Goal: Task Accomplishment & Management: Use online tool/utility

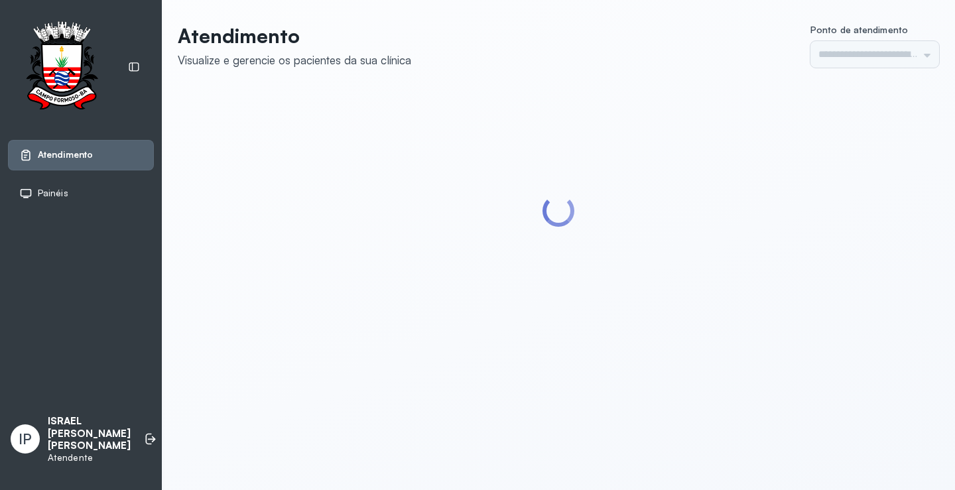
type input "*********"
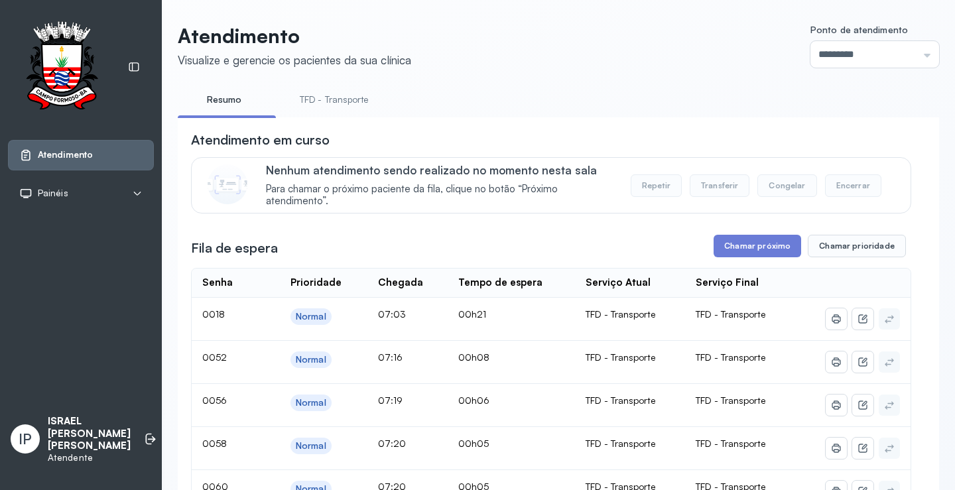
click at [319, 101] on link "TFD - Transporte" at bounding box center [335, 100] width 96 height 22
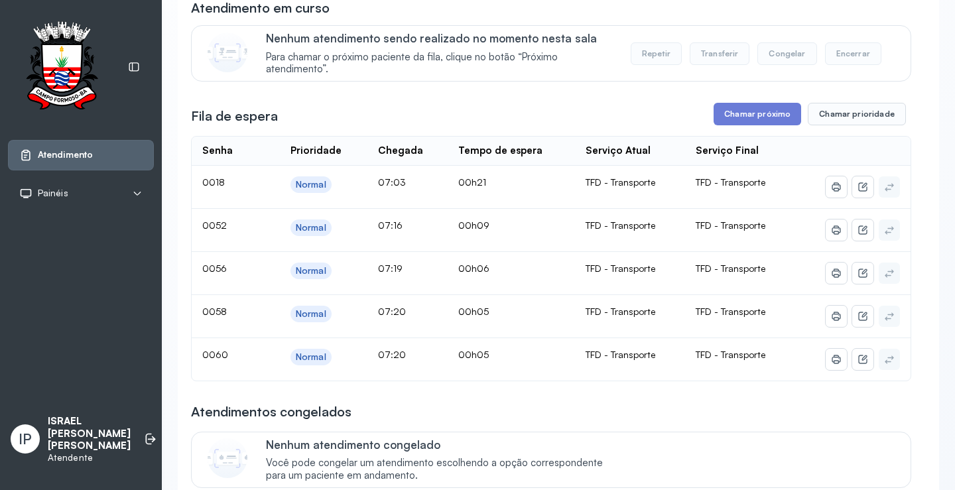
scroll to position [133, 0]
click at [738, 119] on button "Chamar próximo" at bounding box center [758, 113] width 88 height 23
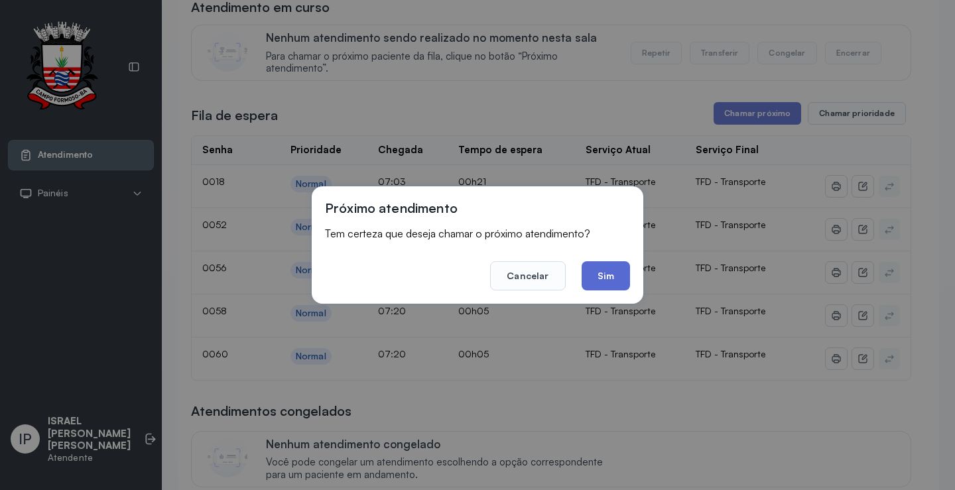
click at [594, 271] on button "Sim" at bounding box center [606, 275] width 48 height 29
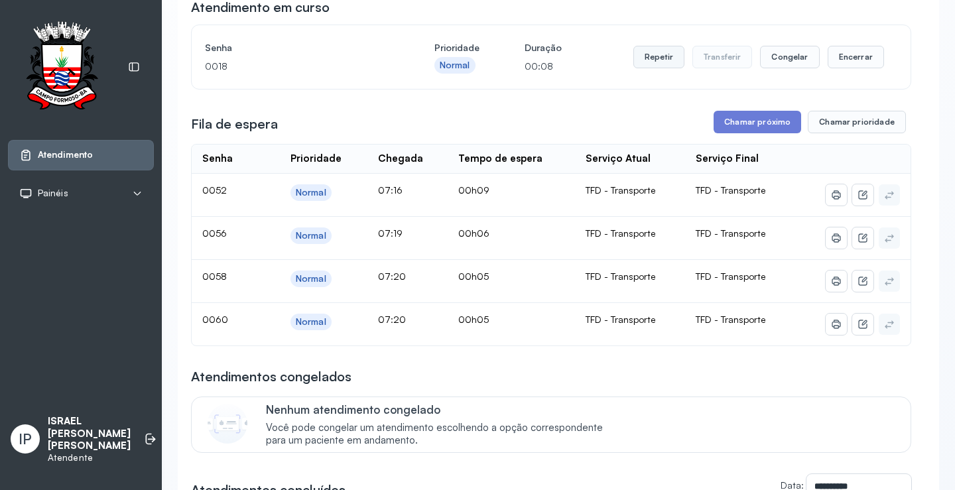
click at [638, 59] on button "Repetir" at bounding box center [659, 57] width 51 height 23
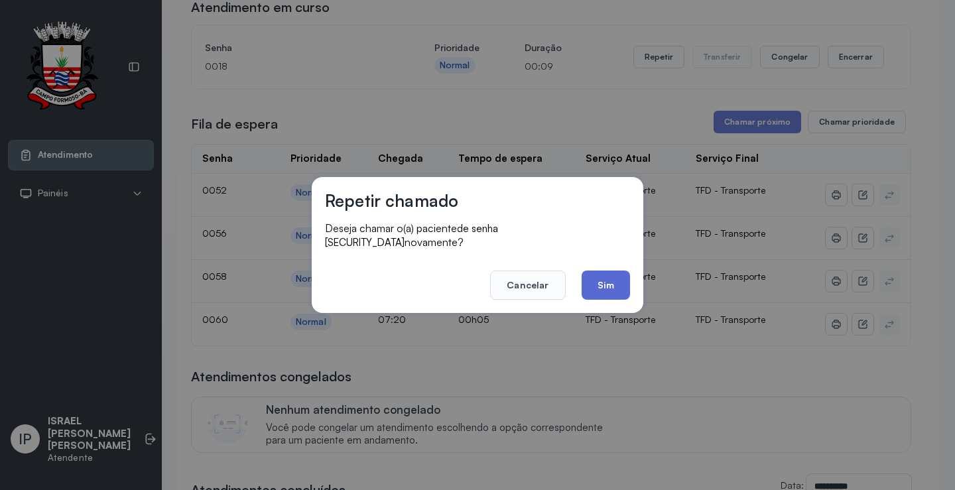
click at [615, 287] on button "Sim" at bounding box center [606, 285] width 48 height 29
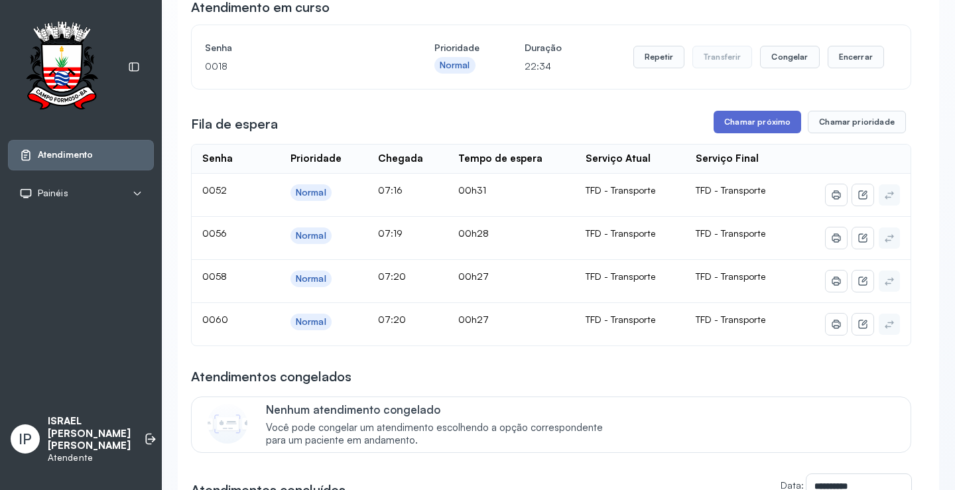
click at [740, 117] on button "Chamar próximo" at bounding box center [758, 122] width 88 height 23
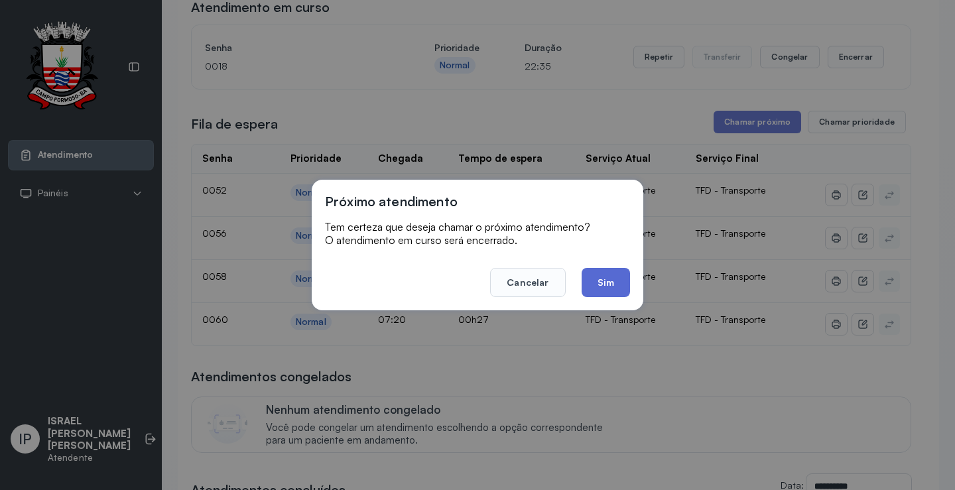
click at [603, 277] on button "Sim" at bounding box center [606, 282] width 48 height 29
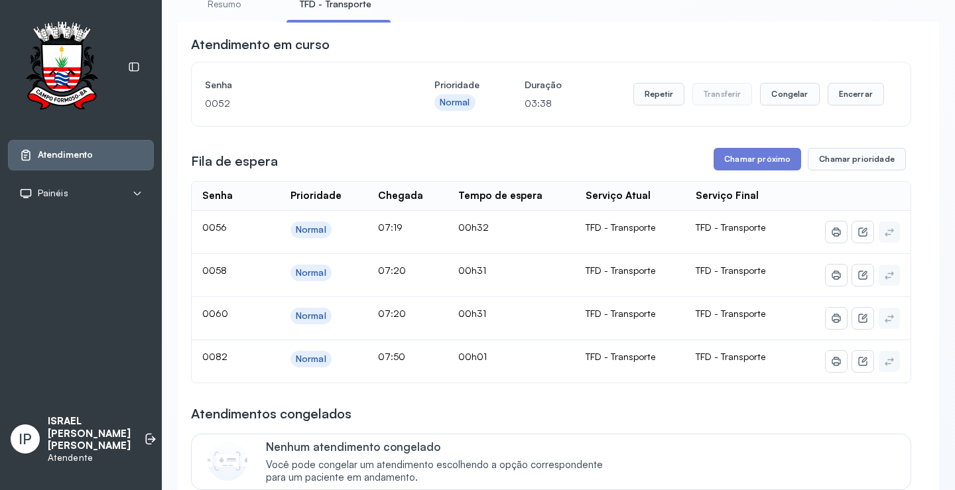
scroll to position [66, 0]
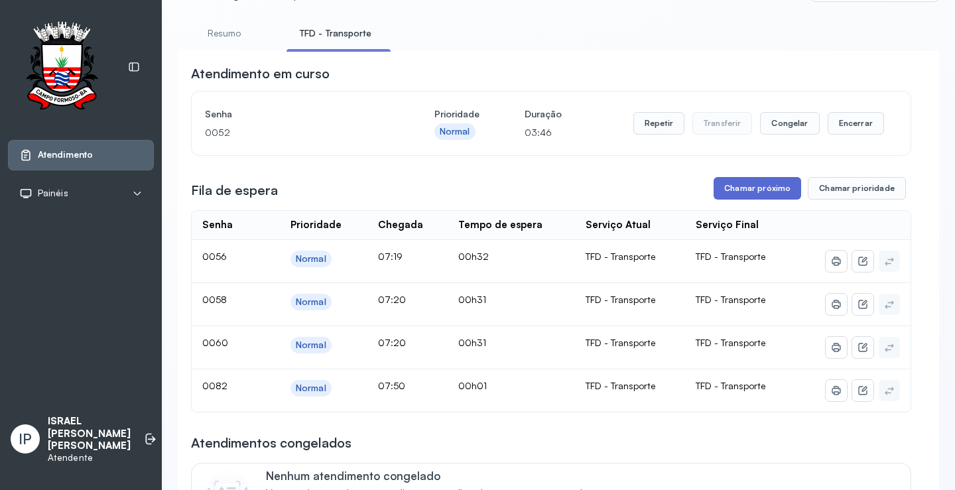
click at [779, 190] on button "Chamar próximo" at bounding box center [758, 188] width 88 height 23
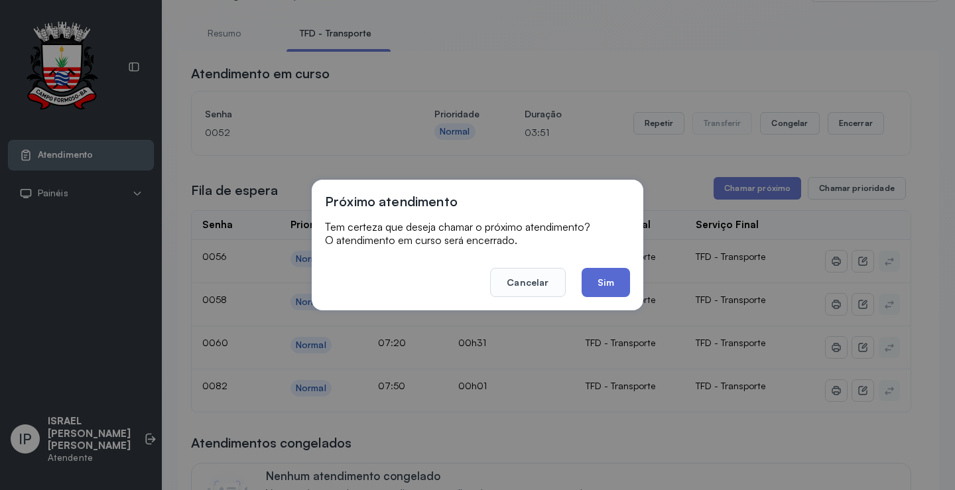
click at [608, 279] on button "Sim" at bounding box center [606, 282] width 48 height 29
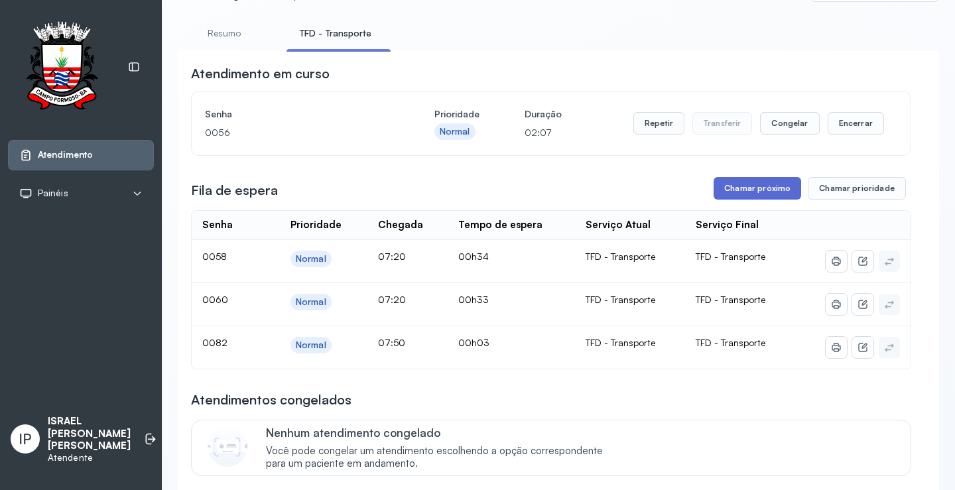
click at [728, 188] on button "Chamar próximo" at bounding box center [758, 188] width 88 height 23
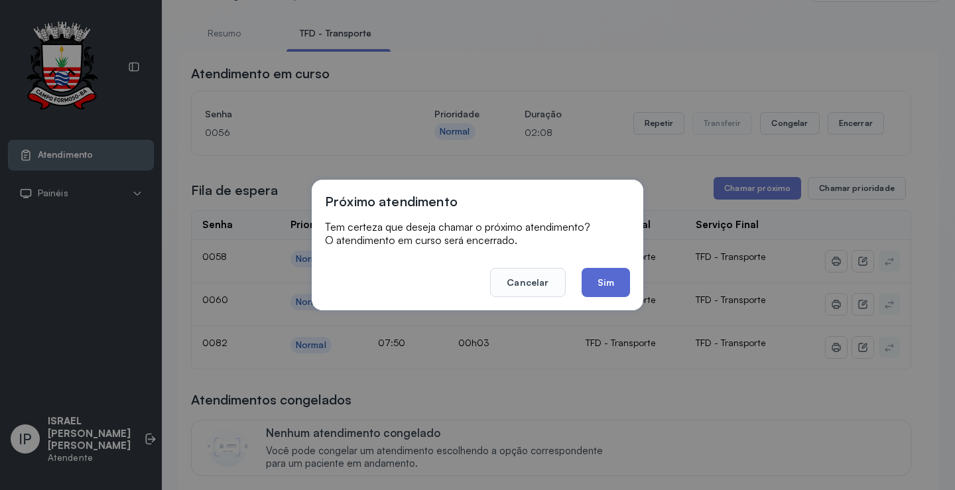
click at [590, 278] on button "Sim" at bounding box center [606, 282] width 48 height 29
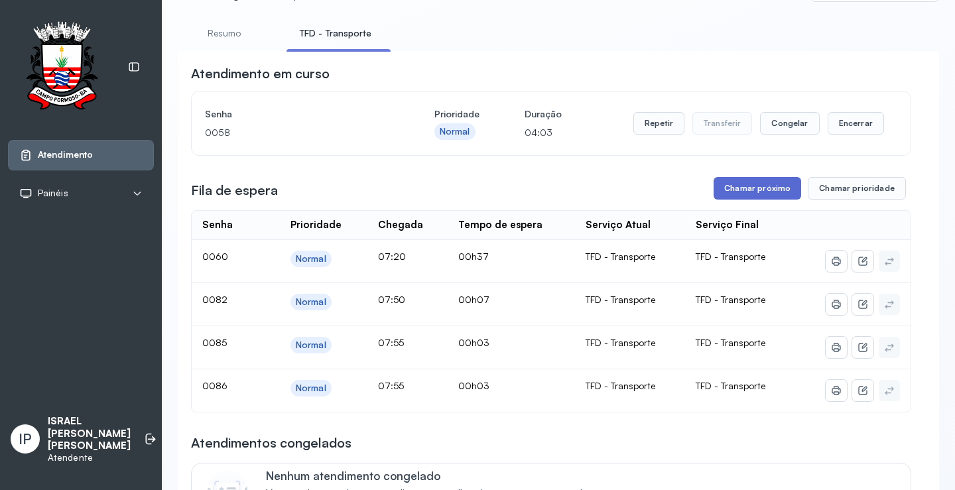
click at [729, 188] on button "Chamar próximo" at bounding box center [758, 188] width 88 height 23
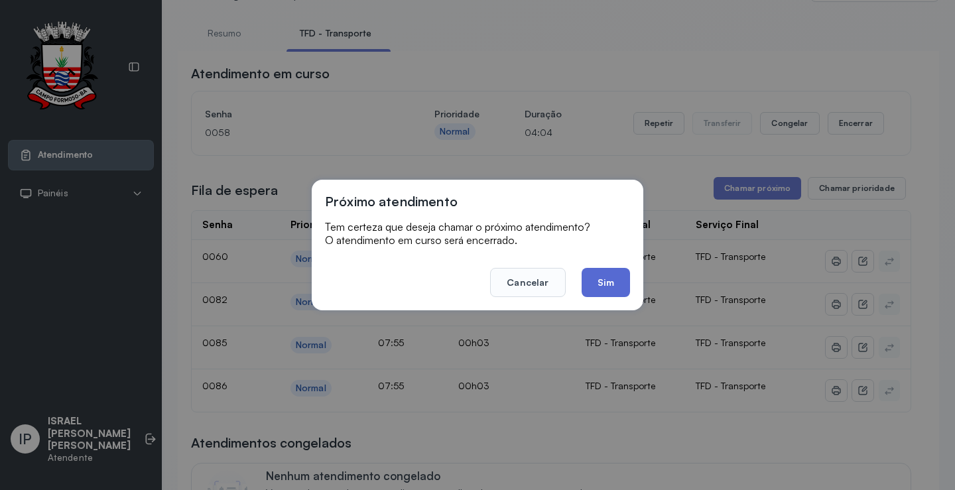
click at [610, 283] on button "Sim" at bounding box center [606, 282] width 48 height 29
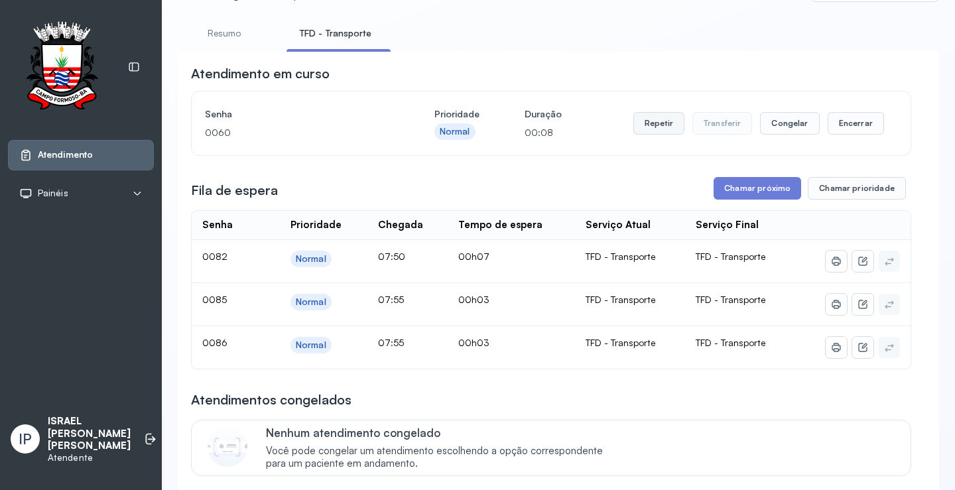
click at [660, 121] on button "Repetir" at bounding box center [659, 123] width 51 height 23
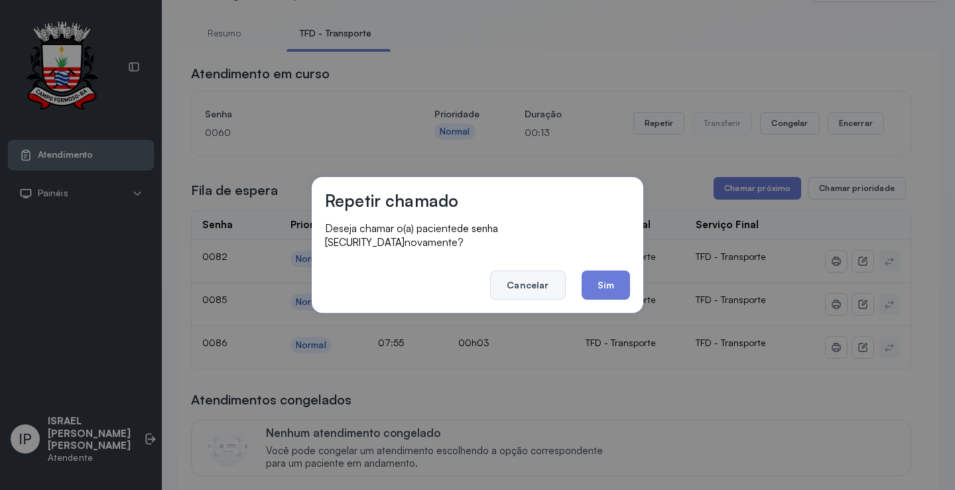
click at [532, 273] on button "Cancelar" at bounding box center [527, 285] width 75 height 29
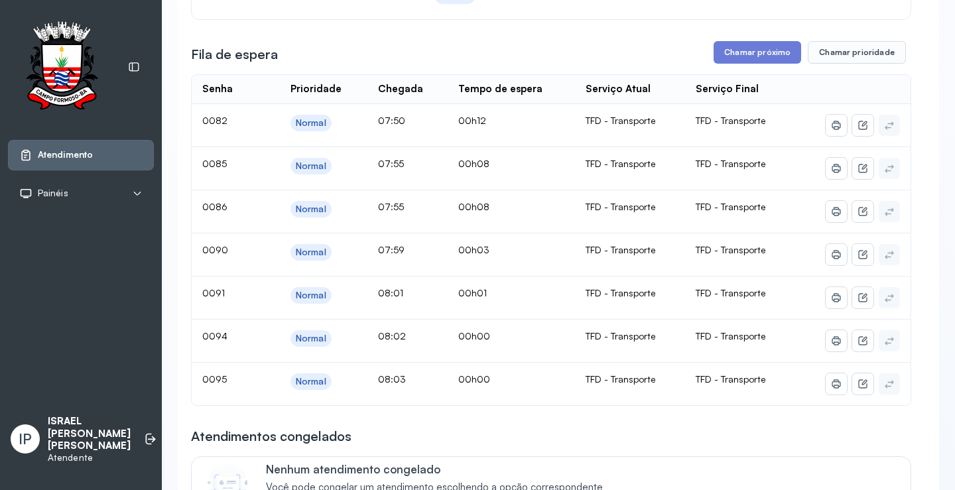
scroll to position [199, 0]
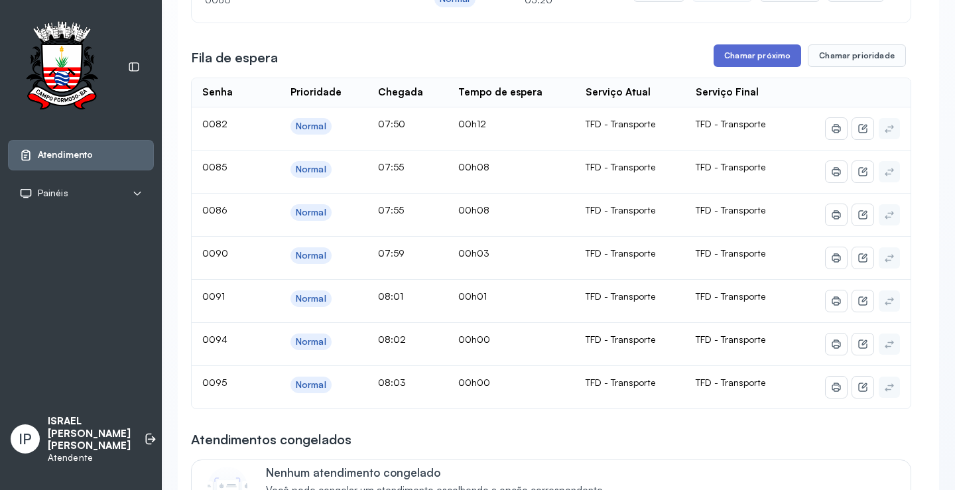
click at [772, 62] on button "Chamar próximo" at bounding box center [758, 55] width 88 height 23
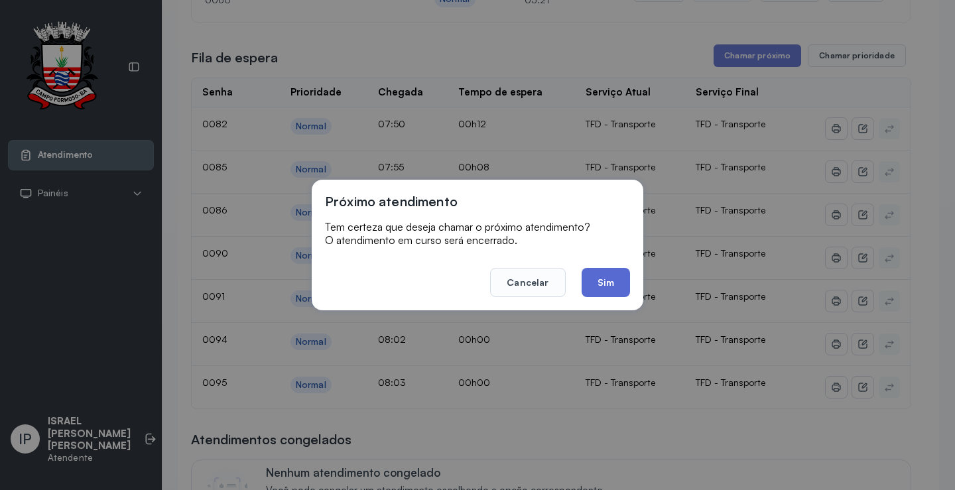
click at [605, 287] on button "Sim" at bounding box center [606, 282] width 48 height 29
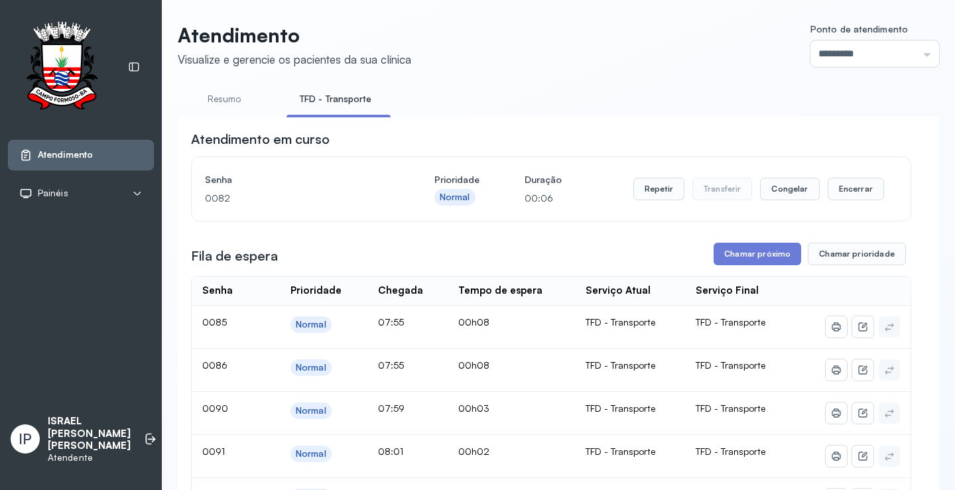
scroll to position [0, 0]
click at [661, 193] on button "Repetir" at bounding box center [659, 189] width 51 height 23
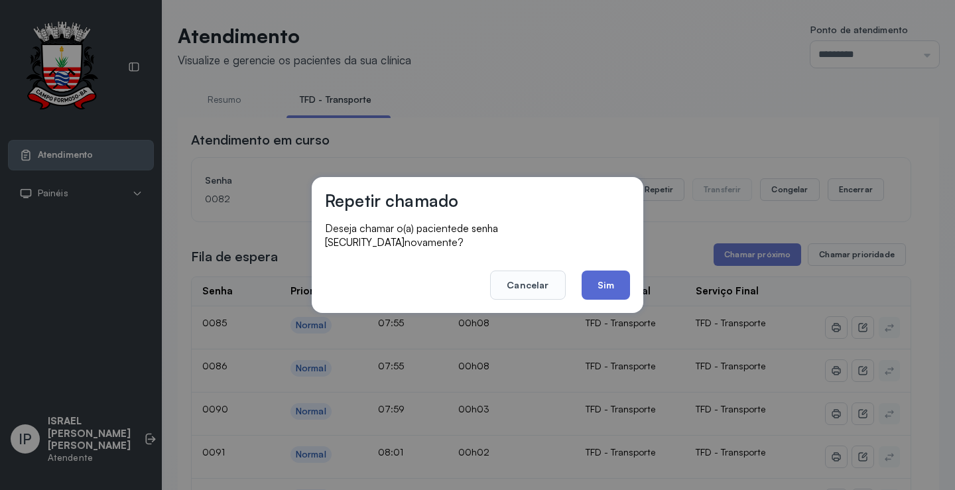
click at [612, 281] on button "Sim" at bounding box center [606, 285] width 48 height 29
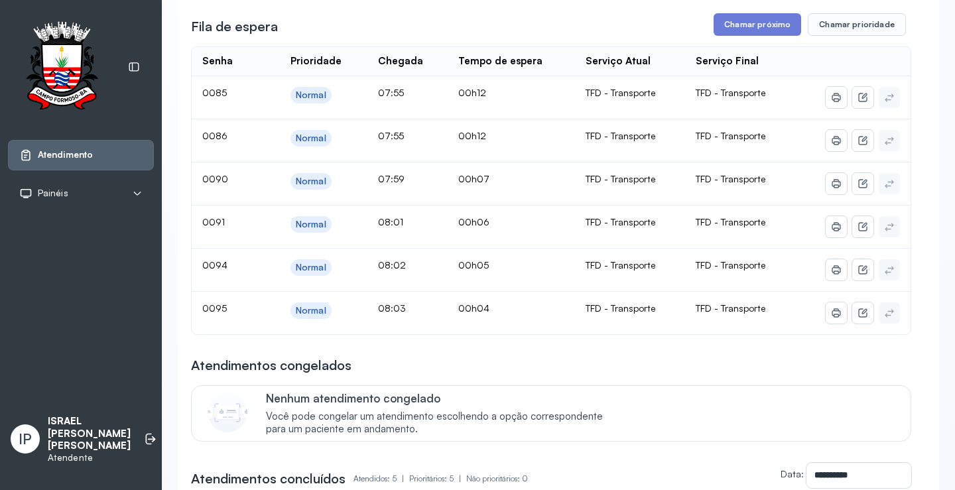
scroll to position [132, 0]
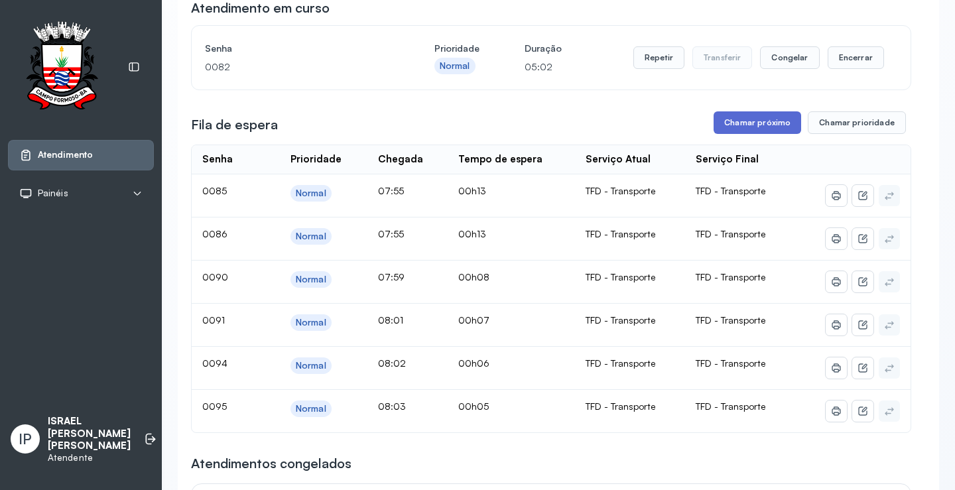
click at [735, 120] on button "Chamar próximo" at bounding box center [758, 122] width 88 height 23
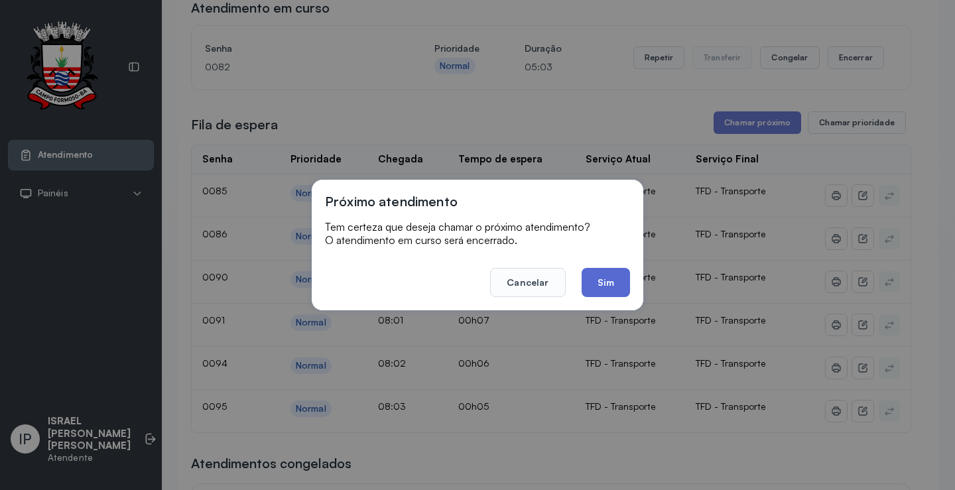
click at [615, 272] on button "Sim" at bounding box center [606, 282] width 48 height 29
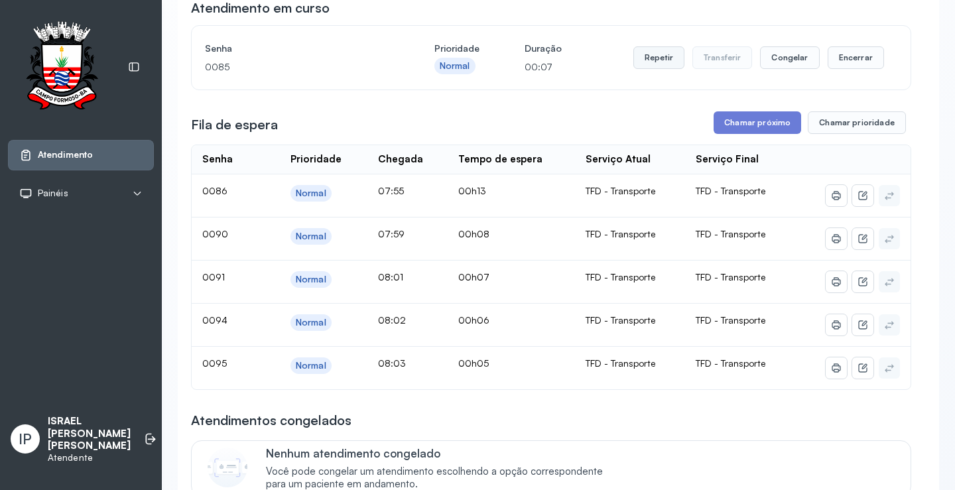
click at [665, 58] on button "Repetir" at bounding box center [659, 57] width 51 height 23
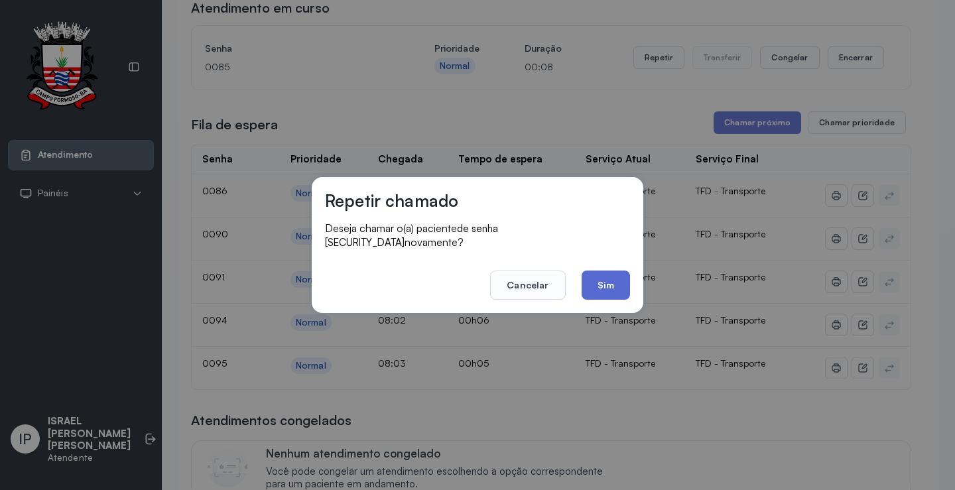
click at [607, 271] on button "Sim" at bounding box center [606, 285] width 48 height 29
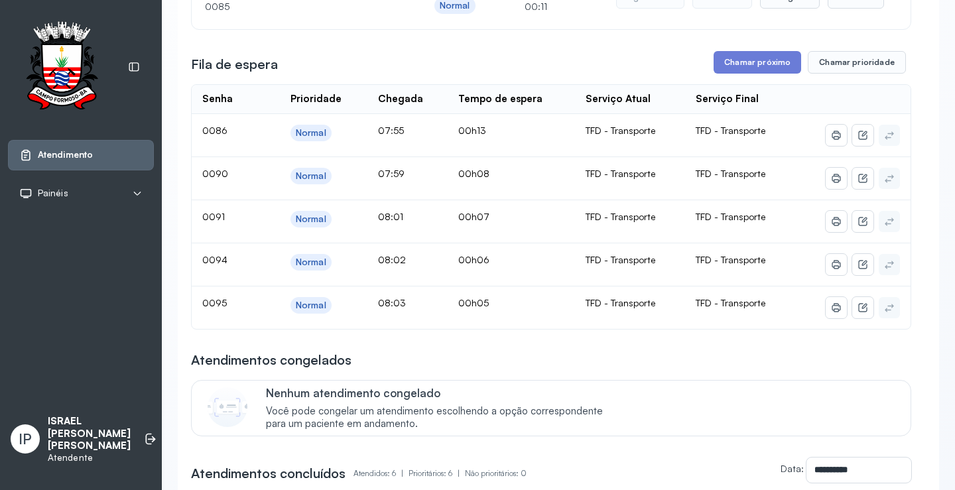
scroll to position [199, 0]
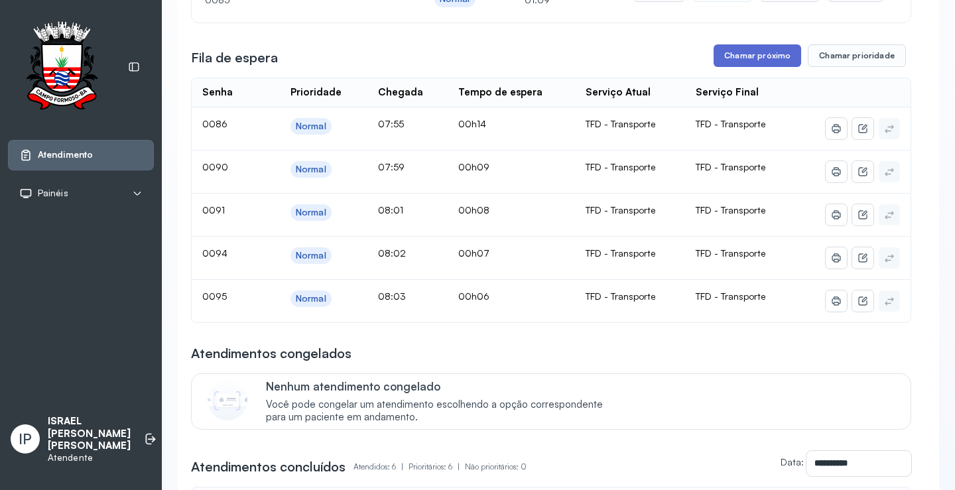
click at [756, 65] on button "Chamar próximo" at bounding box center [758, 55] width 88 height 23
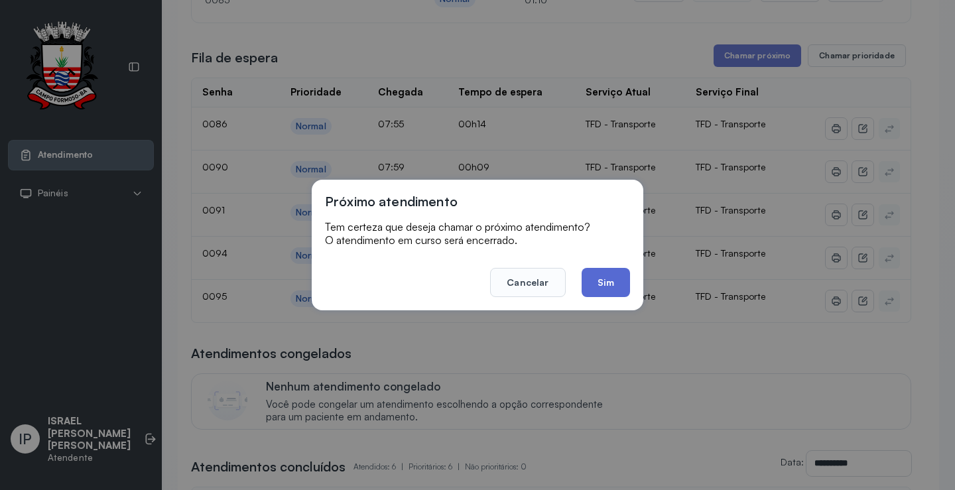
click at [609, 284] on button "Sim" at bounding box center [606, 282] width 48 height 29
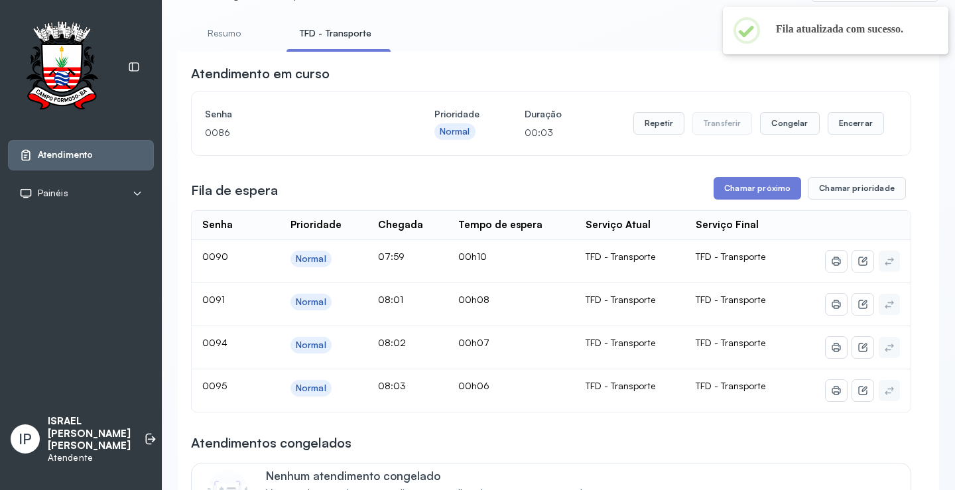
scroll to position [0, 0]
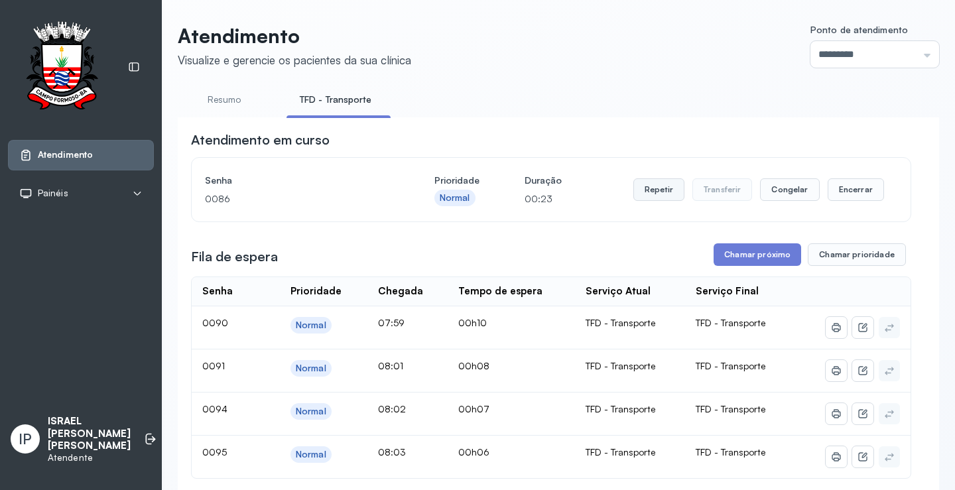
click at [638, 194] on button "Repetir" at bounding box center [659, 189] width 51 height 23
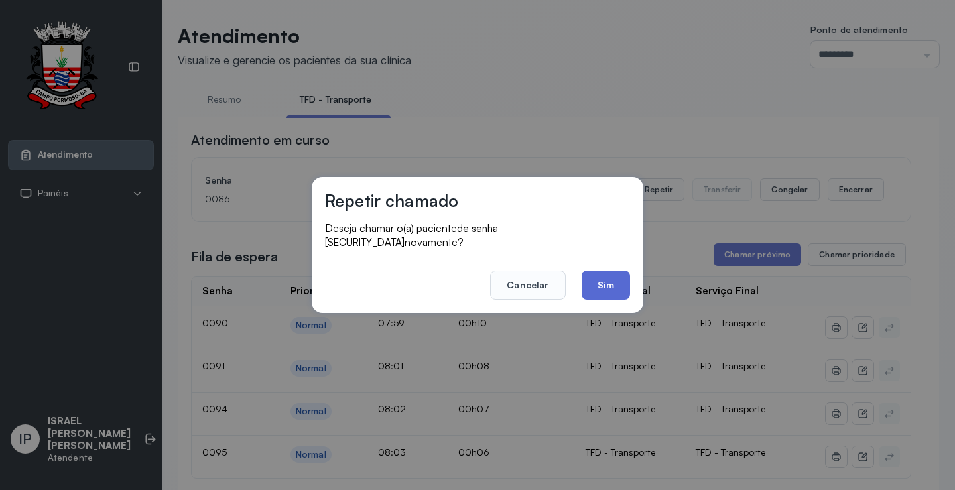
click at [606, 278] on button "Sim" at bounding box center [606, 285] width 48 height 29
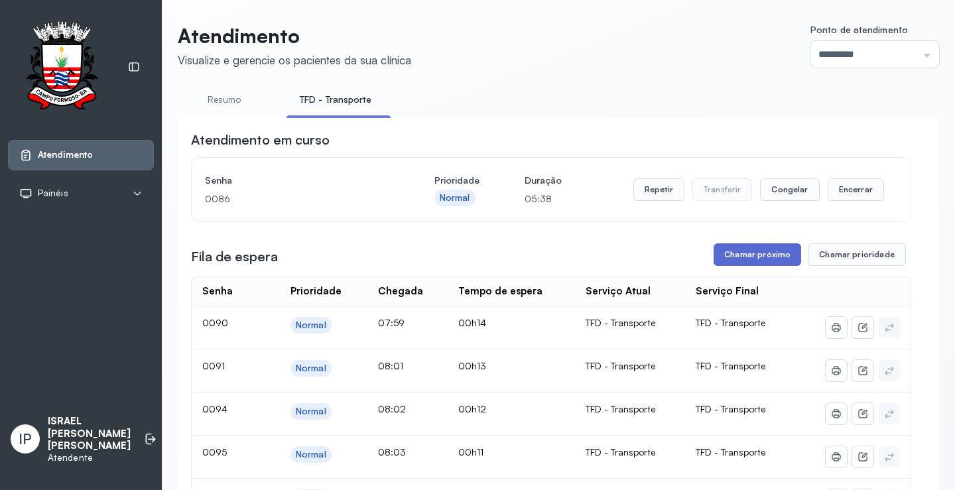
click at [730, 257] on button "Chamar próximo" at bounding box center [758, 254] width 88 height 23
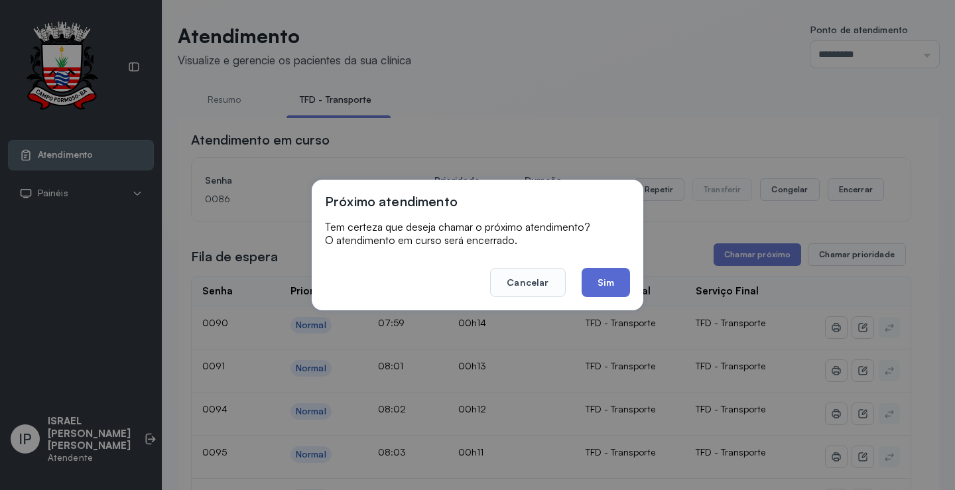
click at [607, 279] on button "Sim" at bounding box center [606, 282] width 48 height 29
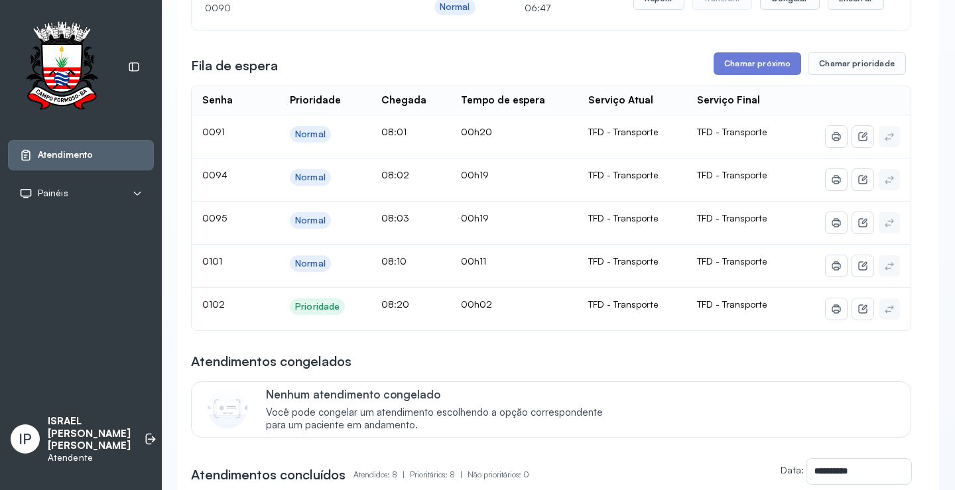
scroll to position [133, 0]
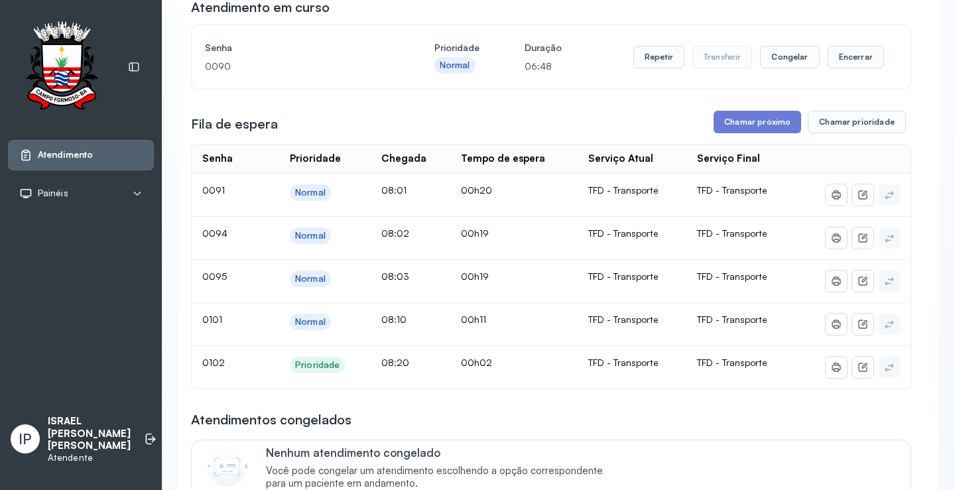
click at [745, 112] on div "**********" at bounding box center [551, 444] width 720 height 892
click at [744, 123] on button "Chamar próximo" at bounding box center [758, 122] width 88 height 23
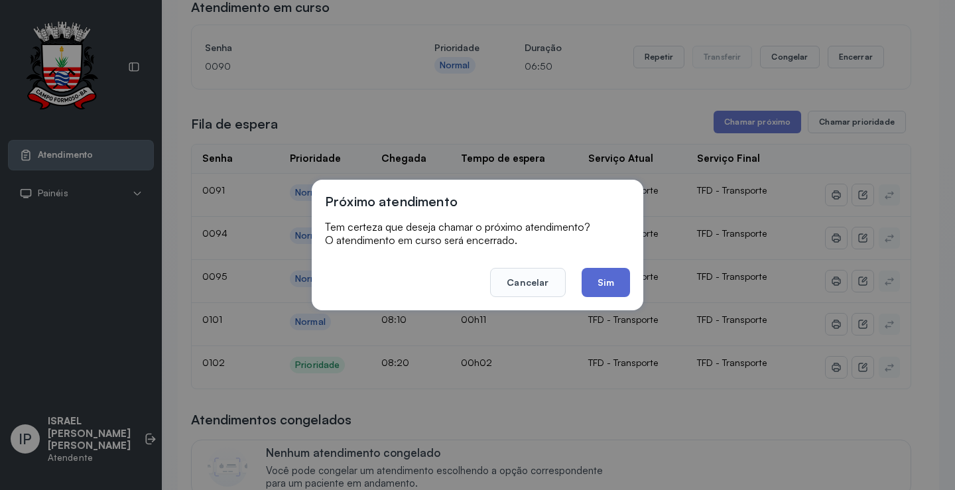
click at [613, 275] on button "Sim" at bounding box center [606, 282] width 48 height 29
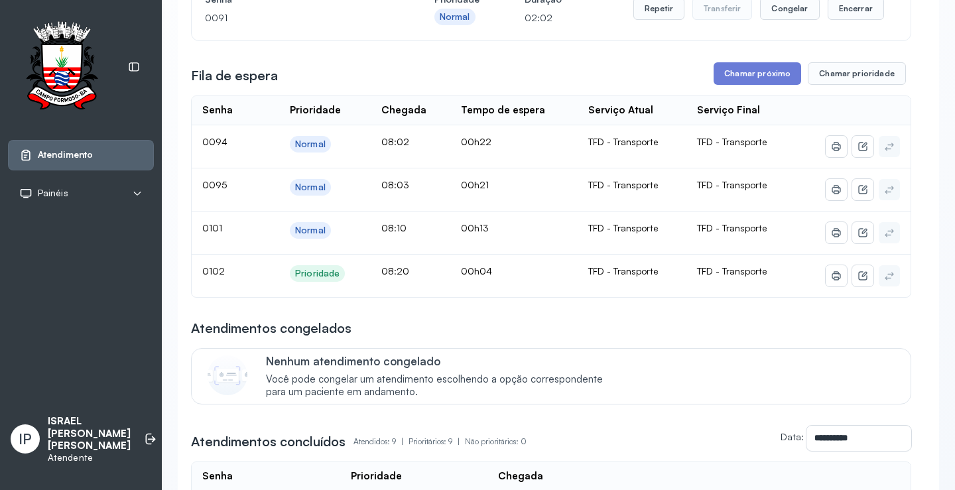
scroll to position [199, 0]
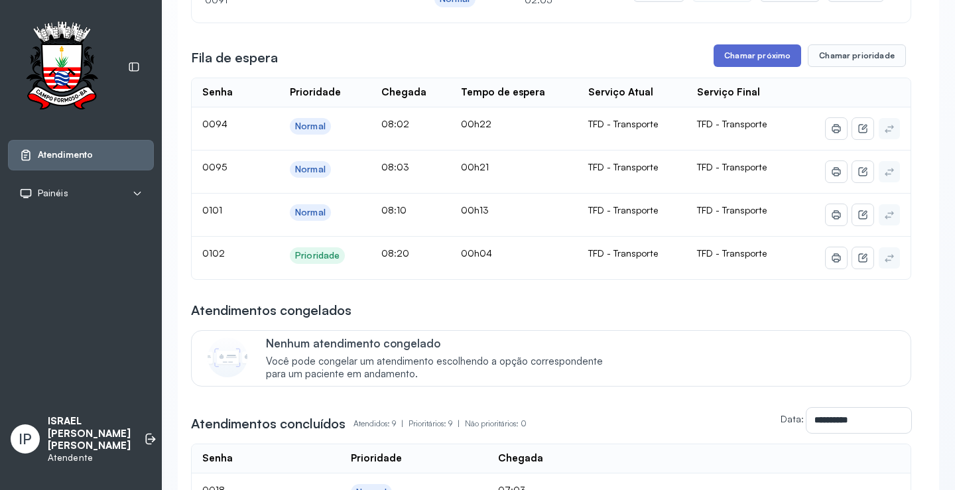
click at [745, 52] on button "Chamar próximo" at bounding box center [758, 55] width 88 height 23
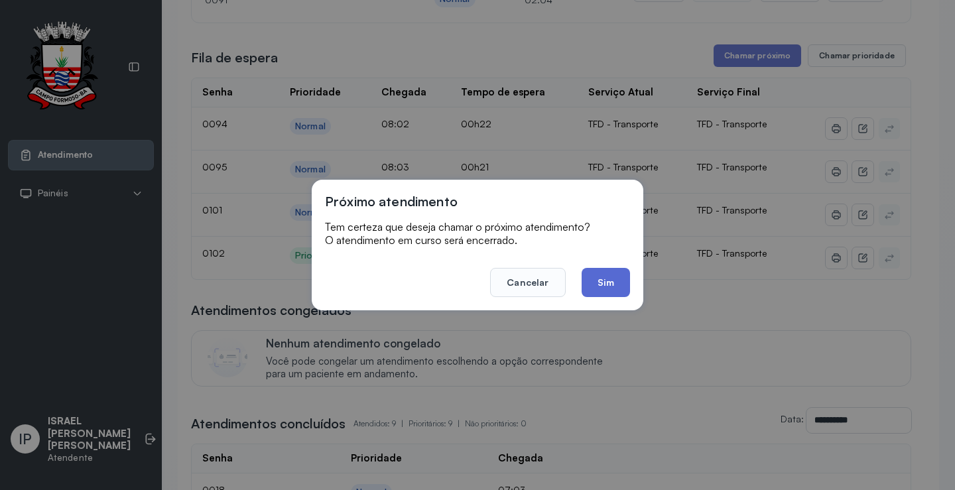
click at [594, 283] on button "Sim" at bounding box center [606, 282] width 48 height 29
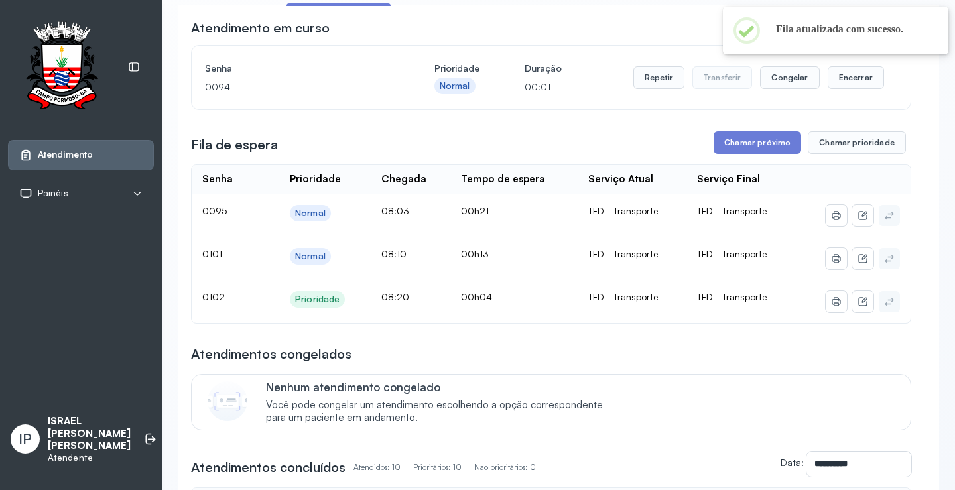
scroll to position [0, 0]
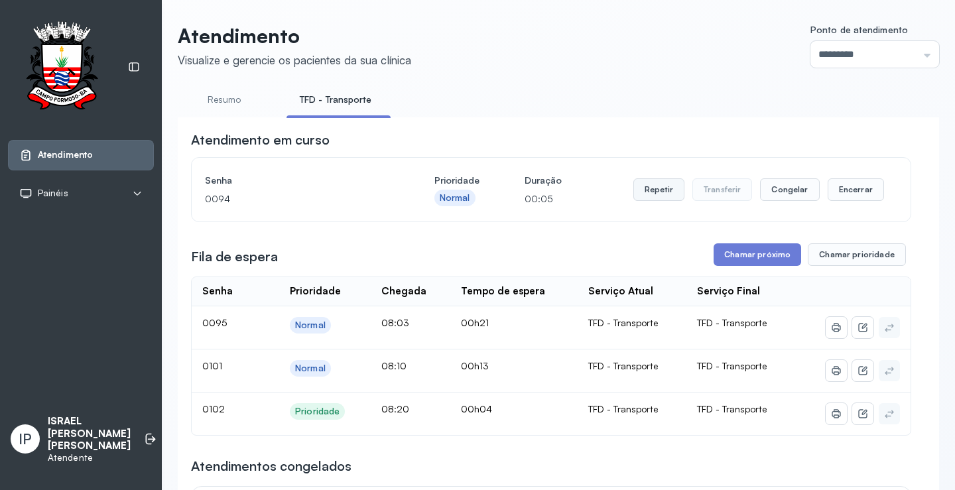
click at [640, 191] on button "Repetir" at bounding box center [659, 189] width 51 height 23
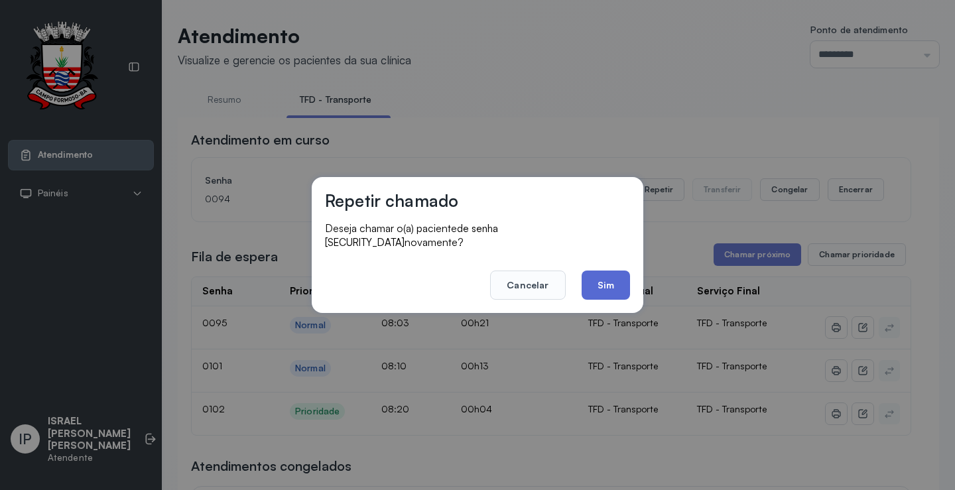
click at [602, 278] on button "Sim" at bounding box center [606, 285] width 48 height 29
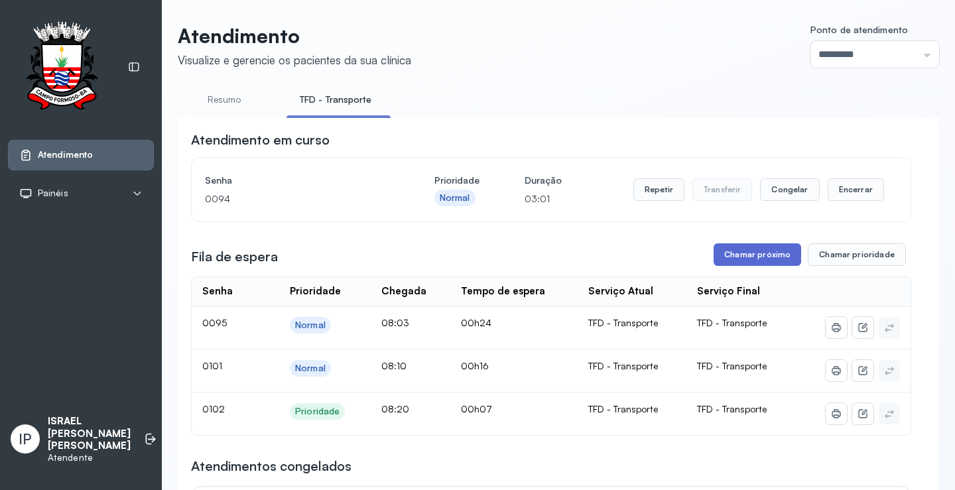
click at [766, 254] on button "Chamar próximo" at bounding box center [758, 254] width 88 height 23
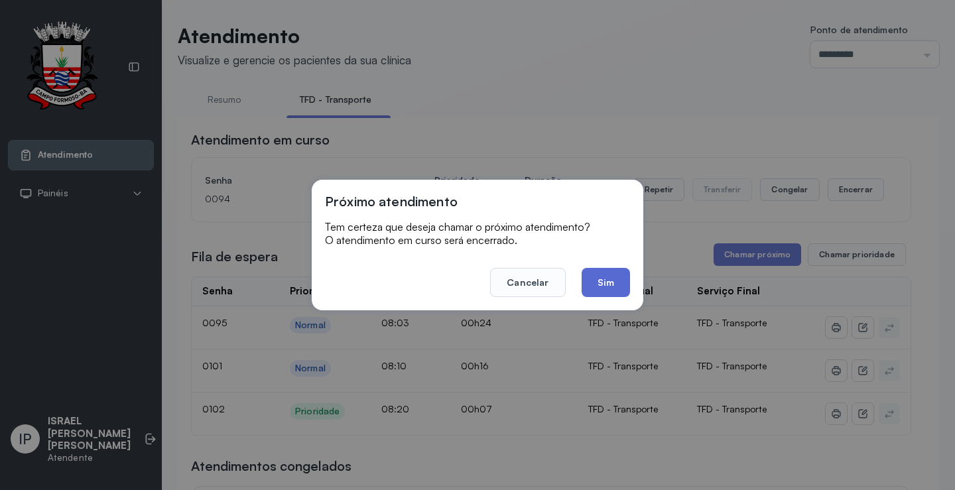
click at [600, 277] on button "Sim" at bounding box center [606, 282] width 48 height 29
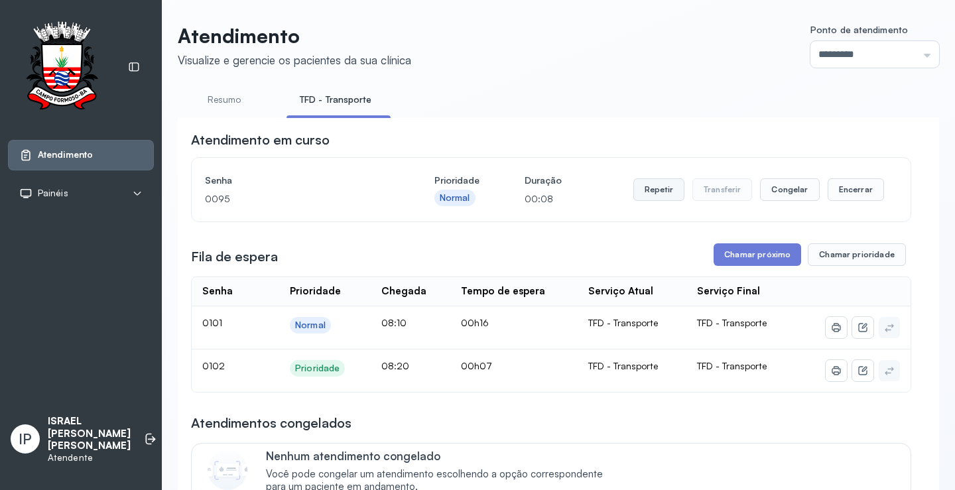
click at [648, 188] on button "Repetir" at bounding box center [659, 189] width 51 height 23
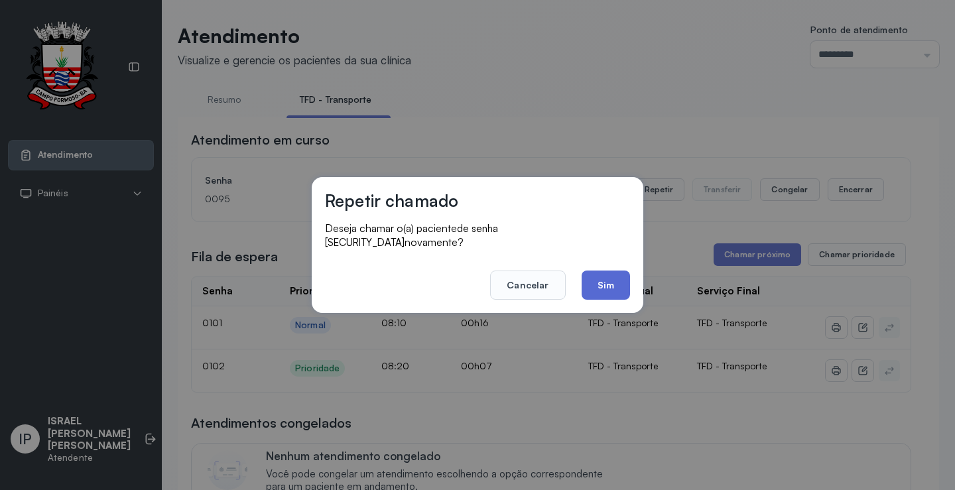
click at [598, 275] on button "Sim" at bounding box center [606, 285] width 48 height 29
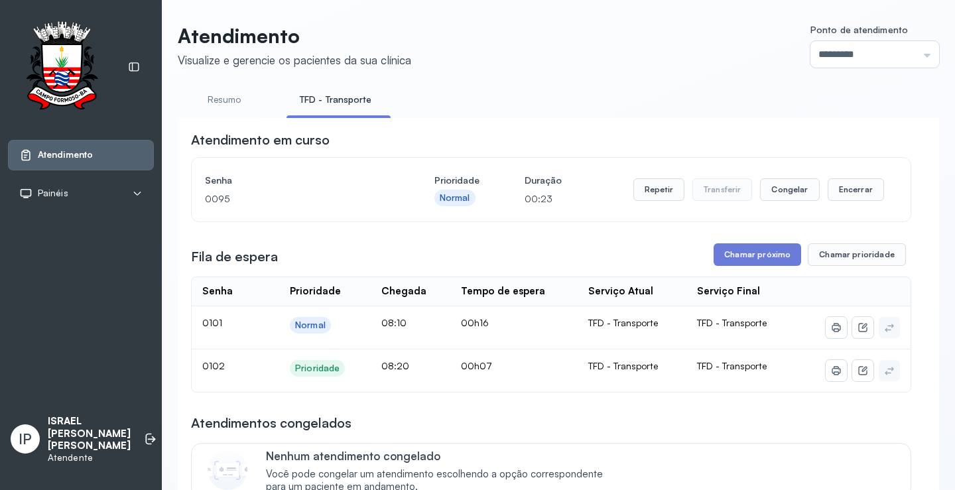
click at [670, 189] on button "Repetir" at bounding box center [659, 189] width 51 height 23
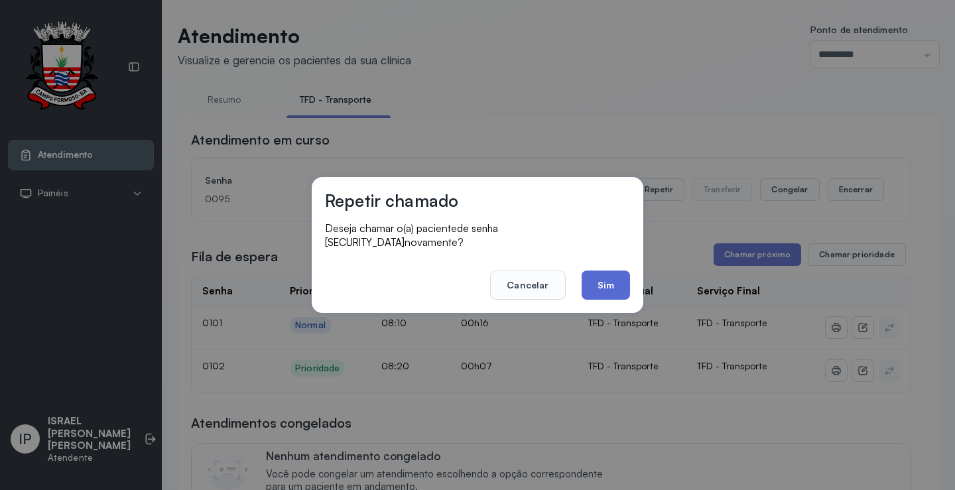
click at [608, 273] on button "Sim" at bounding box center [606, 285] width 48 height 29
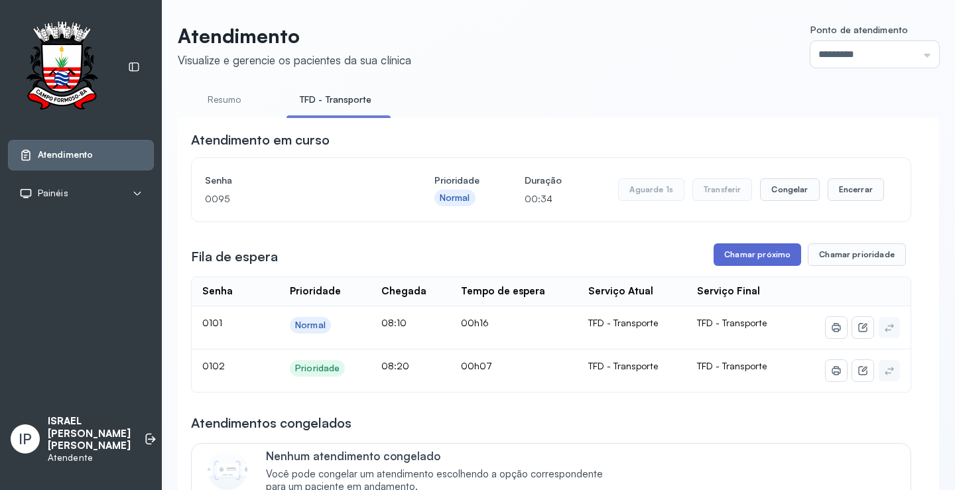
click at [718, 252] on button "Chamar próximo" at bounding box center [758, 254] width 88 height 23
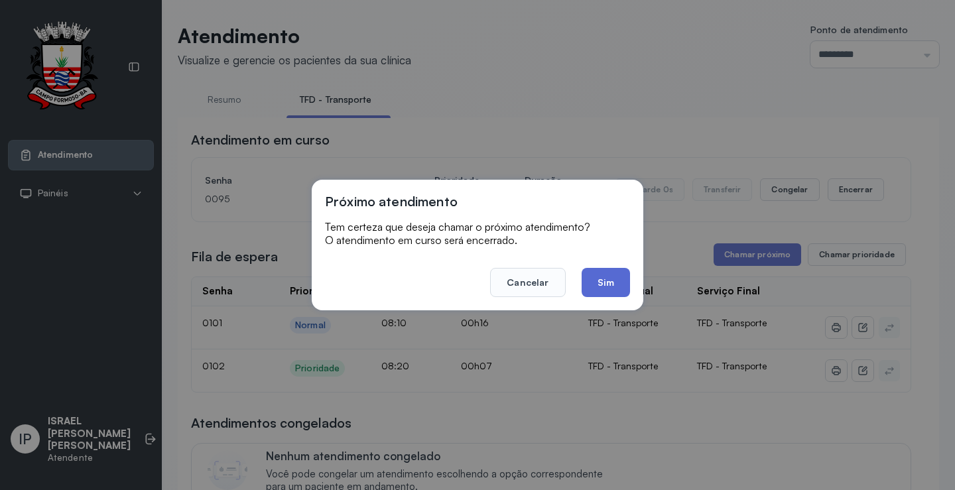
click at [624, 273] on button "Sim" at bounding box center [606, 282] width 48 height 29
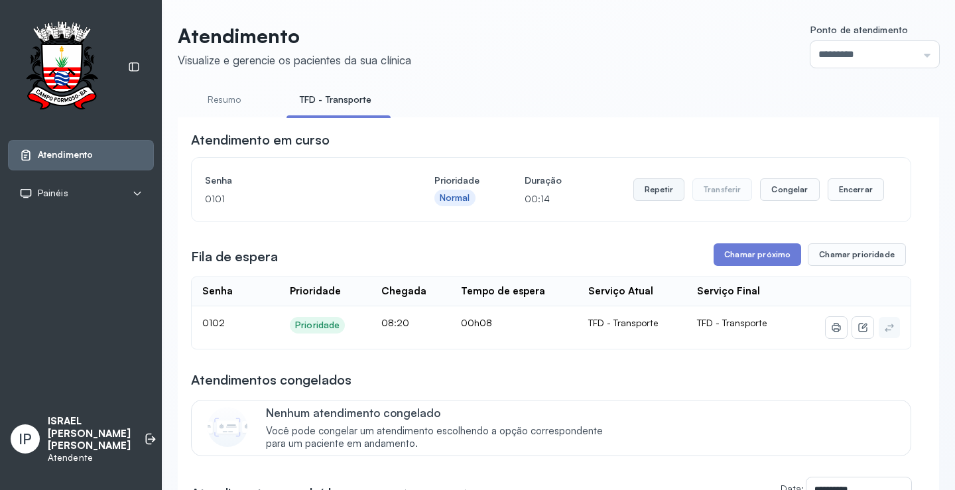
click at [656, 190] on button "Repetir" at bounding box center [659, 189] width 51 height 23
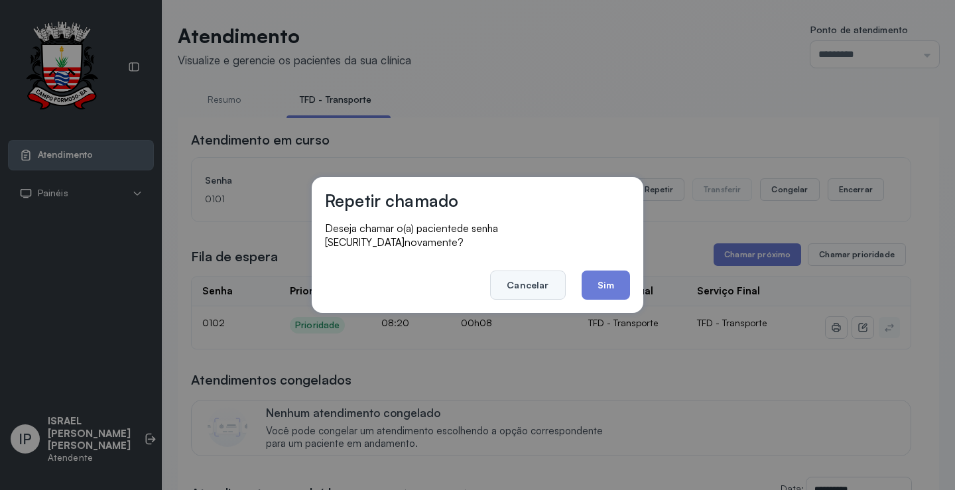
click at [513, 274] on button "Cancelar" at bounding box center [527, 285] width 75 height 29
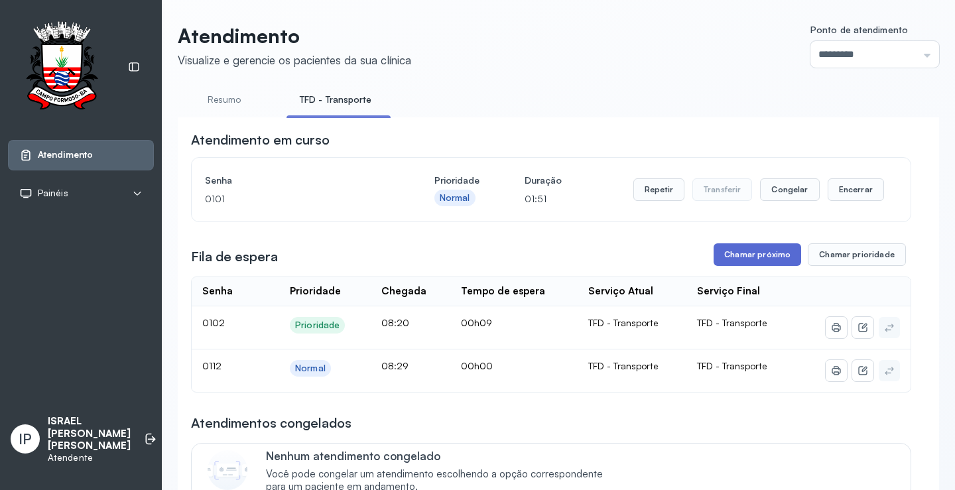
click at [725, 257] on button "Chamar próximo" at bounding box center [758, 254] width 88 height 23
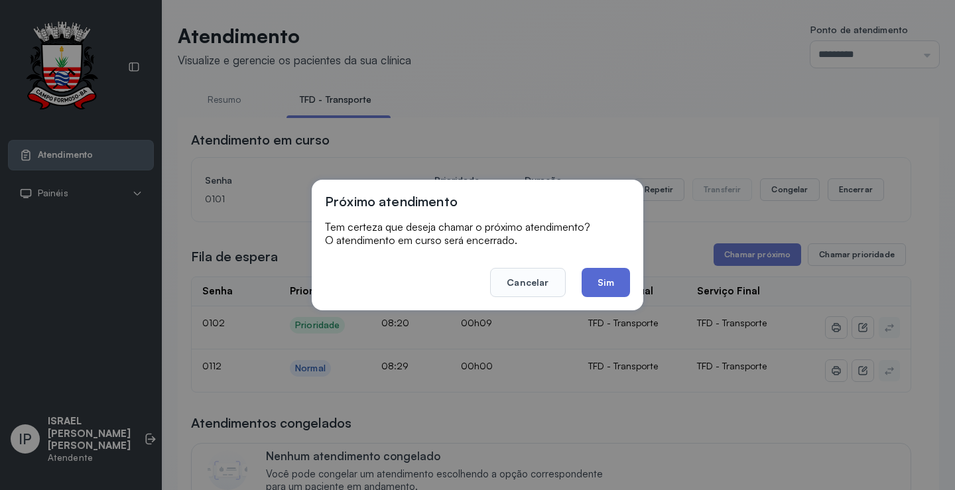
click at [612, 289] on button "Sim" at bounding box center [606, 282] width 48 height 29
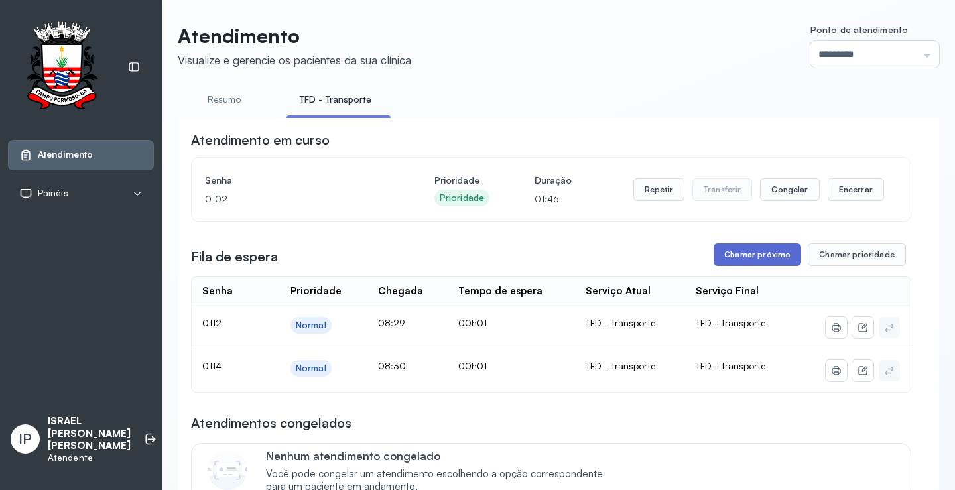
click at [725, 262] on button "Chamar próximo" at bounding box center [758, 254] width 88 height 23
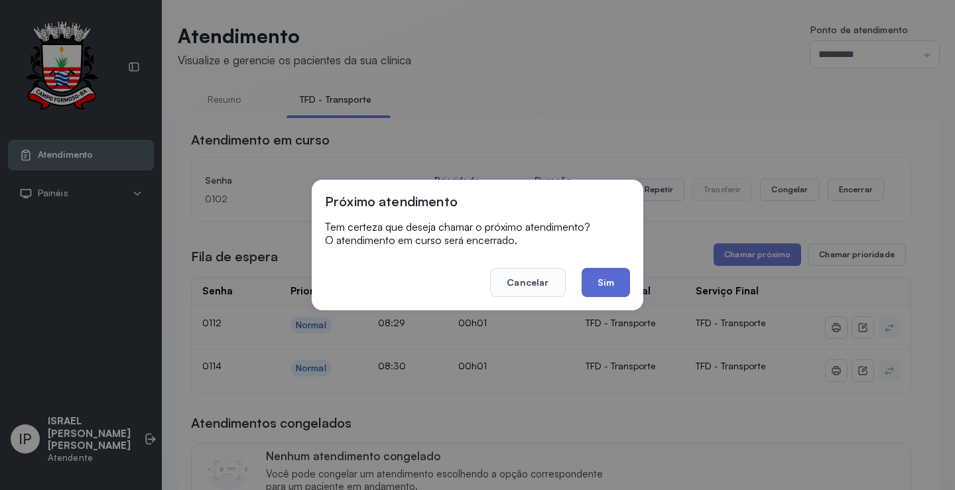
click at [591, 287] on button "Sim" at bounding box center [606, 282] width 48 height 29
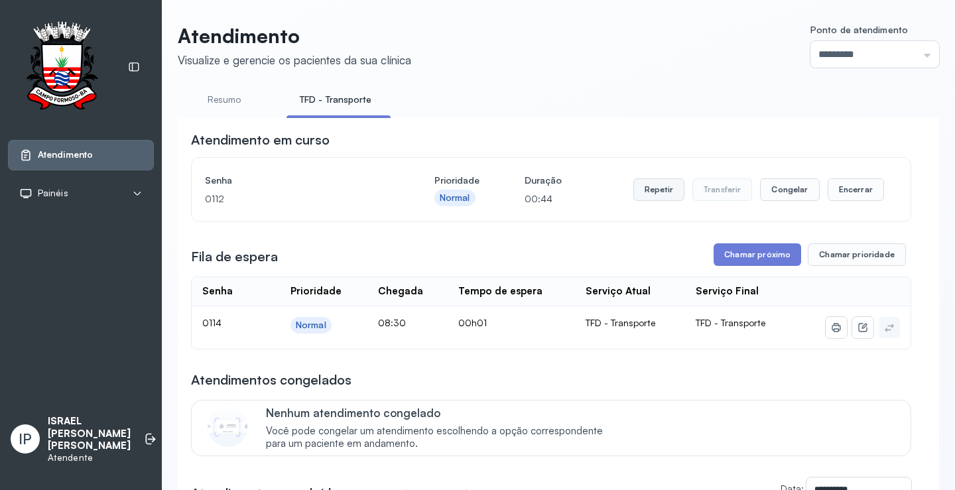
click at [653, 189] on button "Repetir" at bounding box center [659, 189] width 51 height 23
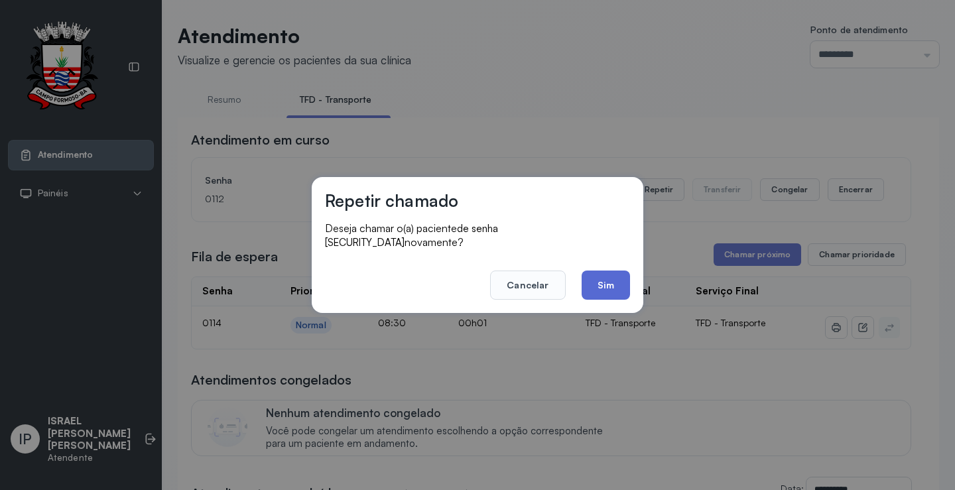
click at [607, 285] on button "Sim" at bounding box center [606, 285] width 48 height 29
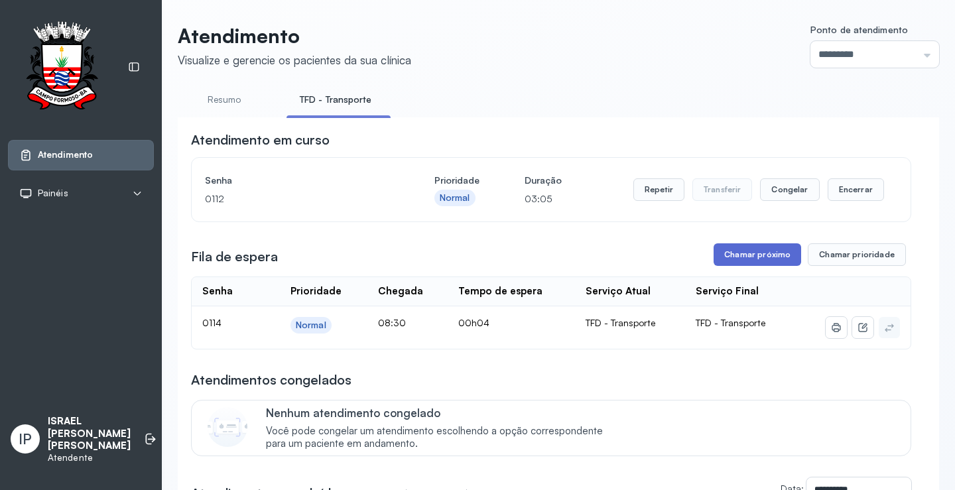
click at [729, 252] on button "Chamar próximo" at bounding box center [758, 254] width 88 height 23
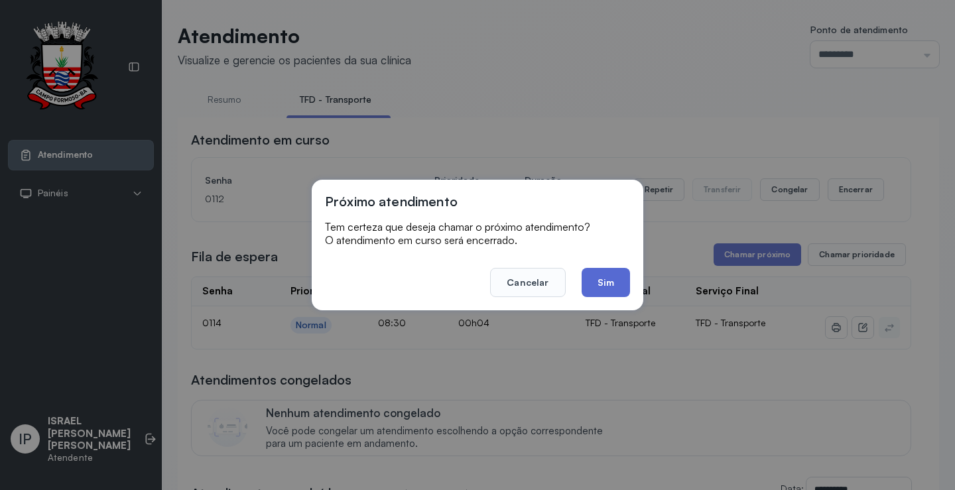
click at [610, 275] on button "Sim" at bounding box center [606, 282] width 48 height 29
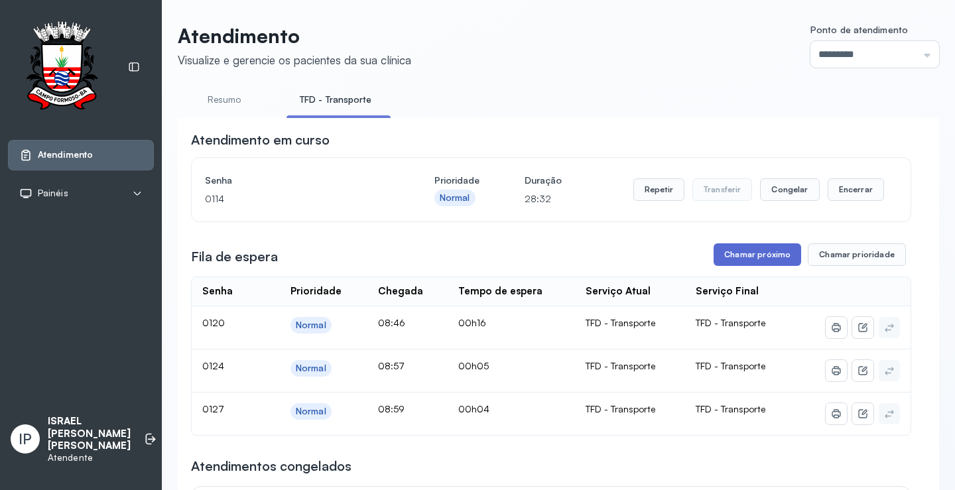
click at [746, 261] on button "Chamar próximo" at bounding box center [758, 254] width 88 height 23
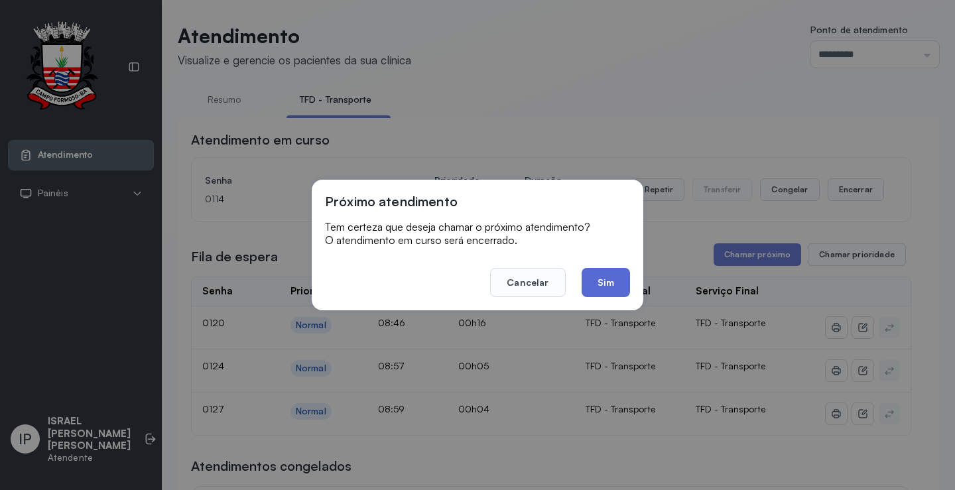
click at [619, 281] on button "Sim" at bounding box center [606, 282] width 48 height 29
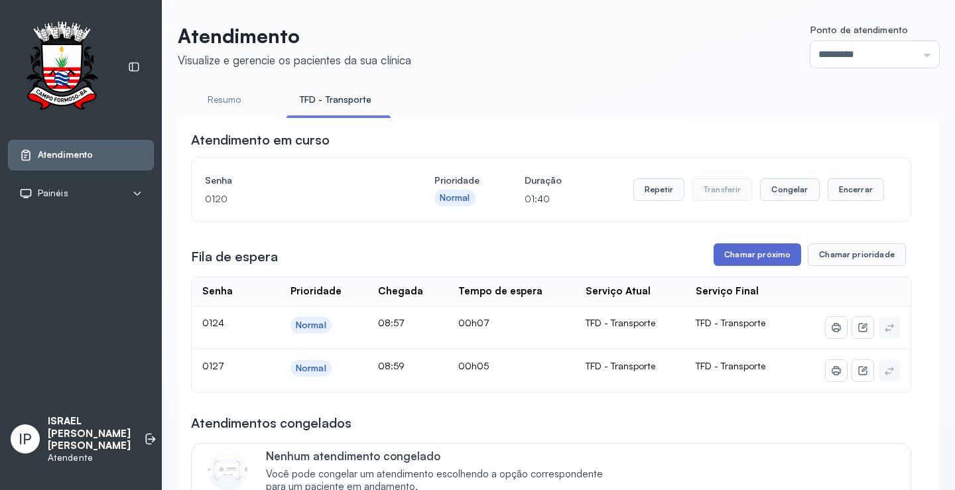
click at [723, 253] on button "Chamar próximo" at bounding box center [758, 254] width 88 height 23
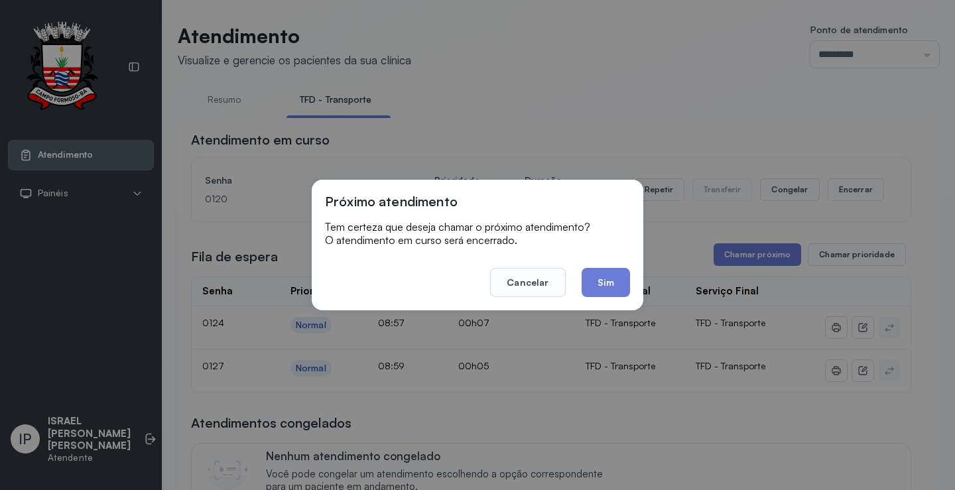
click at [596, 287] on button "Sim" at bounding box center [606, 282] width 48 height 29
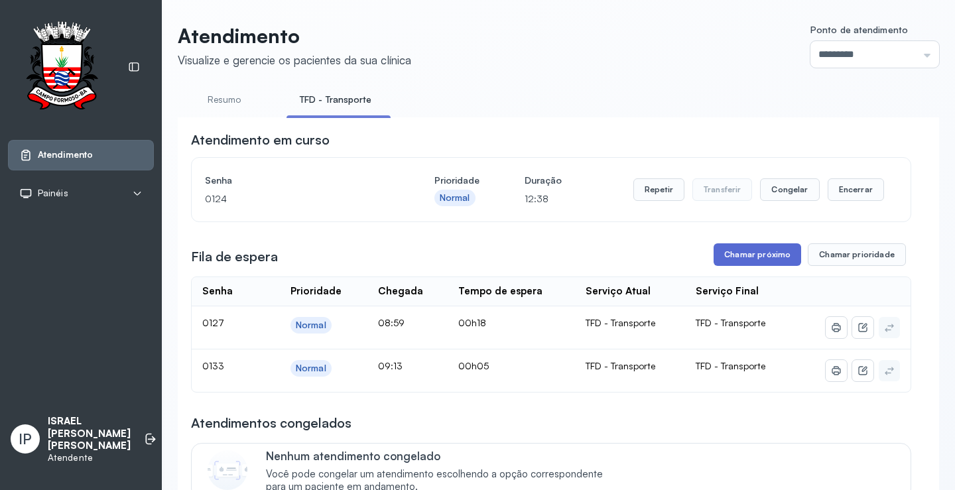
click at [734, 255] on button "Chamar próximo" at bounding box center [758, 254] width 88 height 23
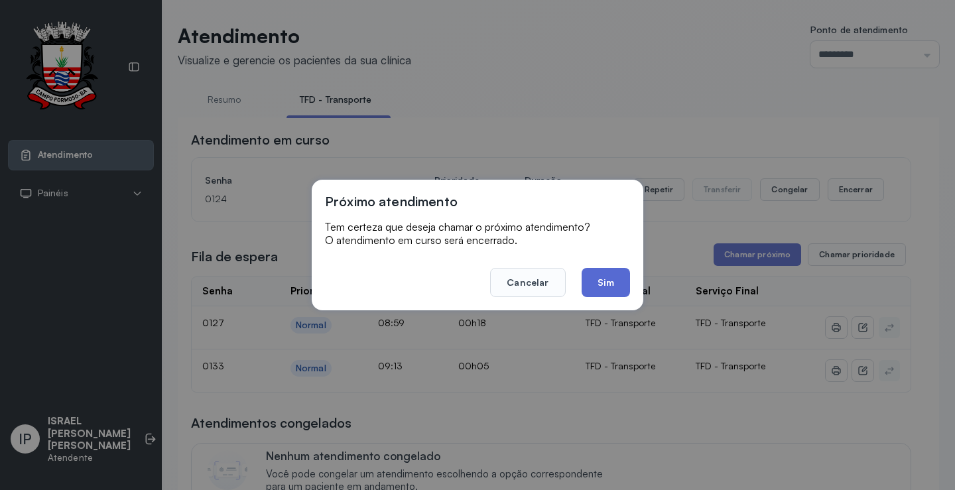
click at [590, 284] on button "Sim" at bounding box center [606, 282] width 48 height 29
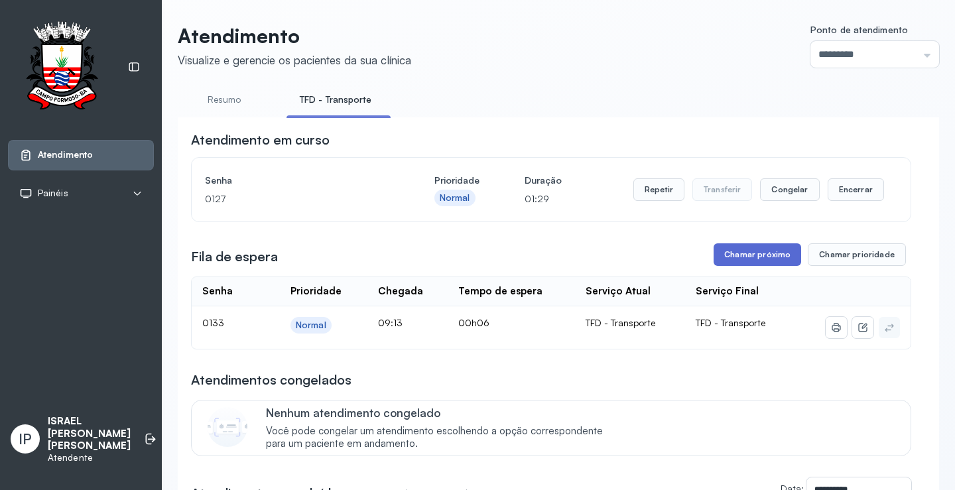
click at [726, 257] on button "Chamar próximo" at bounding box center [758, 254] width 88 height 23
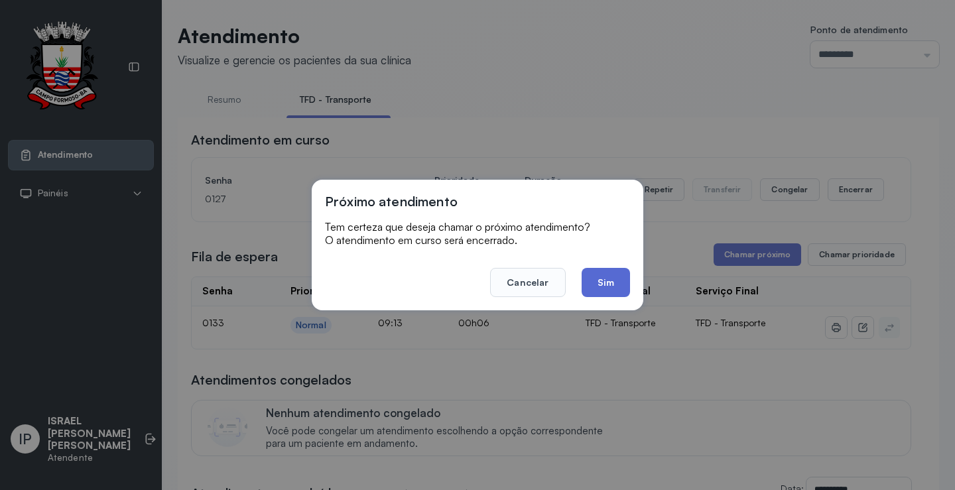
click at [614, 283] on button "Sim" at bounding box center [606, 282] width 48 height 29
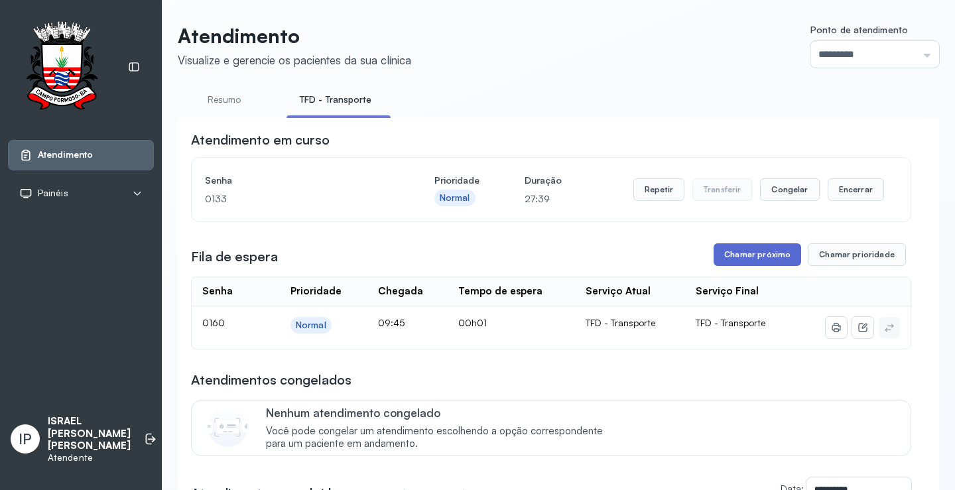
click at [769, 253] on button "Chamar próximo" at bounding box center [758, 254] width 88 height 23
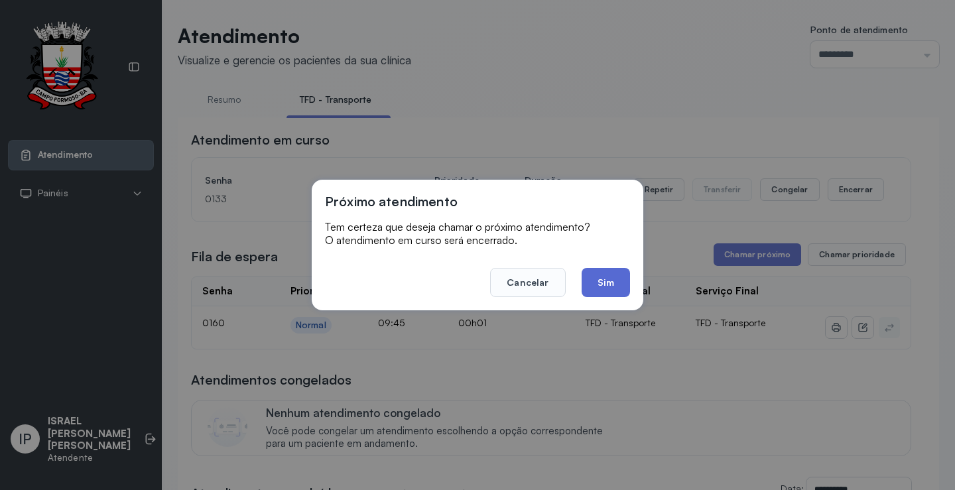
click at [600, 278] on button "Sim" at bounding box center [606, 282] width 48 height 29
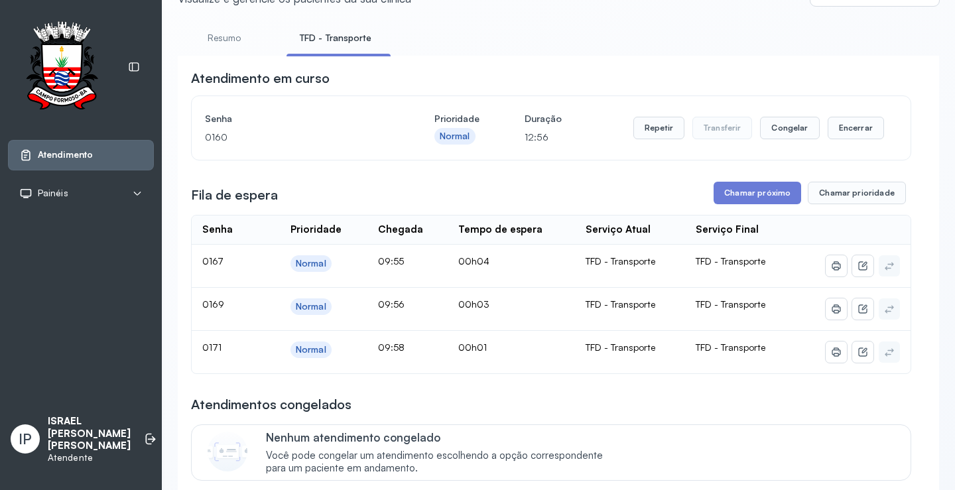
scroll to position [133, 0]
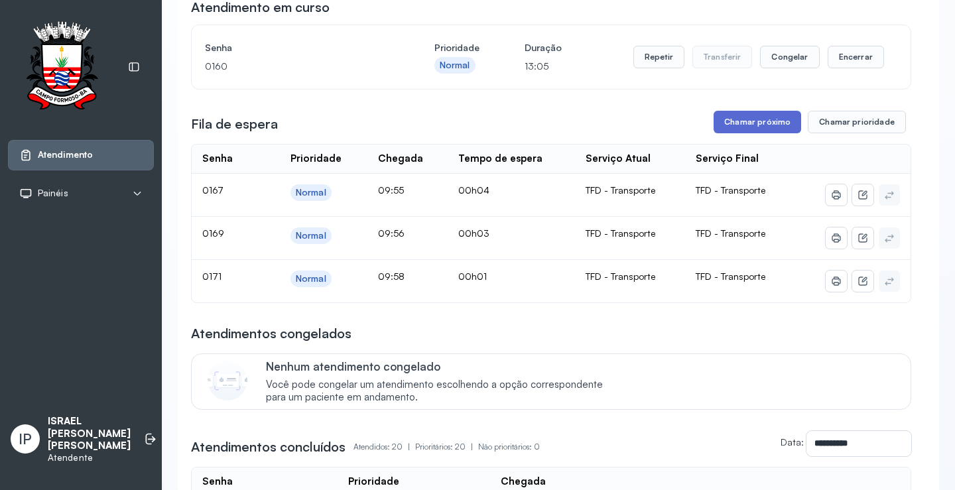
click at [752, 120] on button "Chamar próximo" at bounding box center [758, 122] width 88 height 23
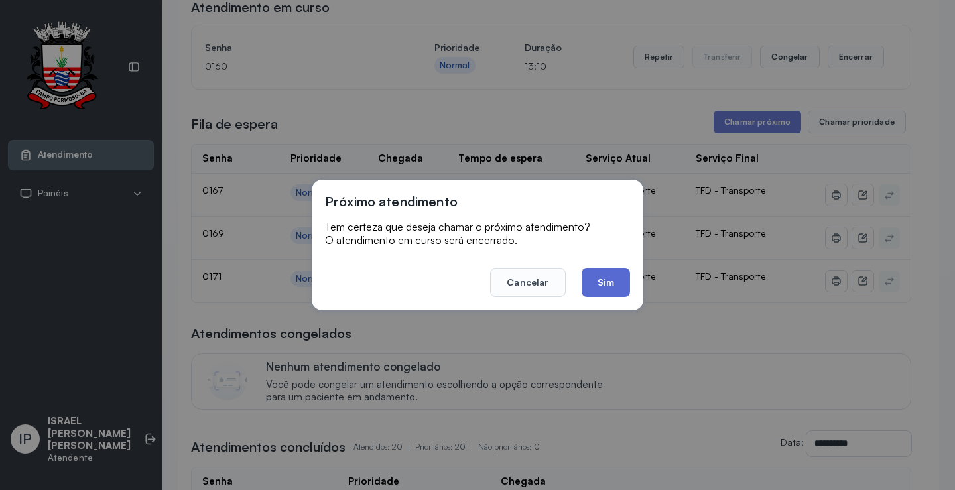
click at [596, 289] on button "Sim" at bounding box center [606, 282] width 48 height 29
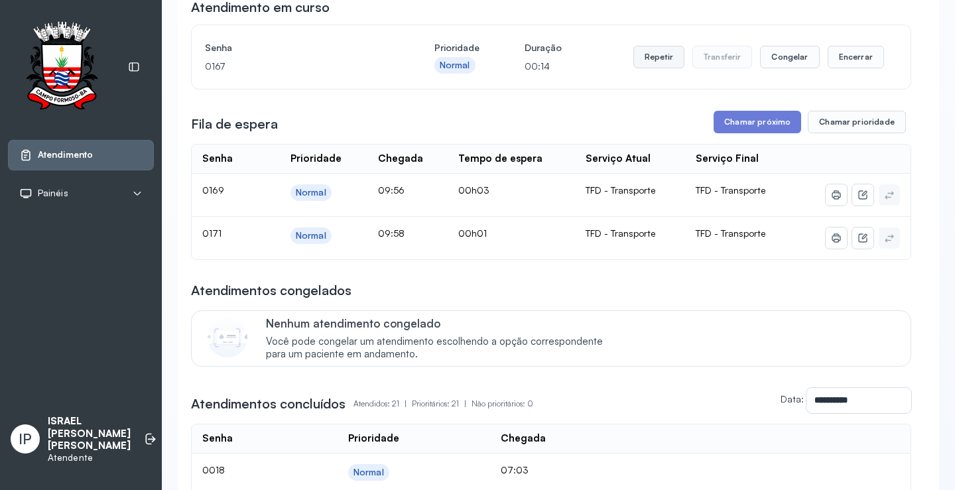
click at [650, 58] on button "Repetir" at bounding box center [659, 57] width 51 height 23
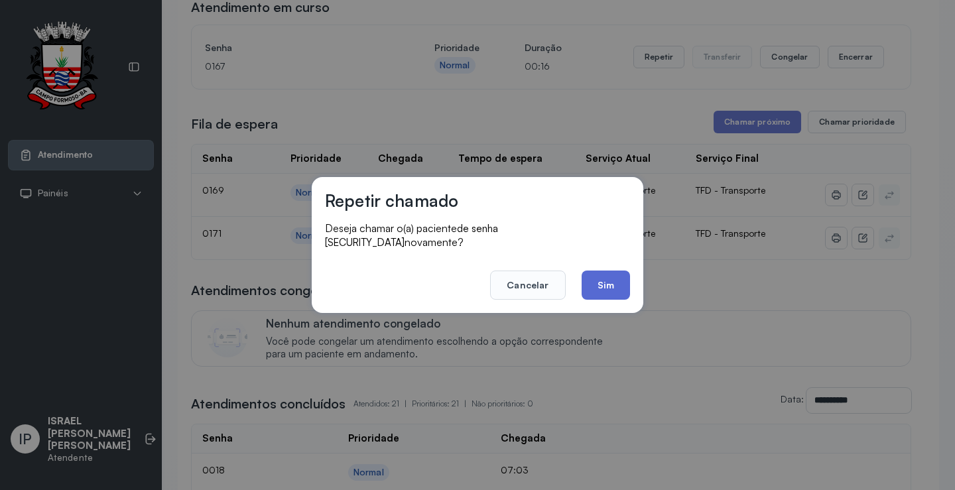
click at [602, 276] on button "Sim" at bounding box center [606, 285] width 48 height 29
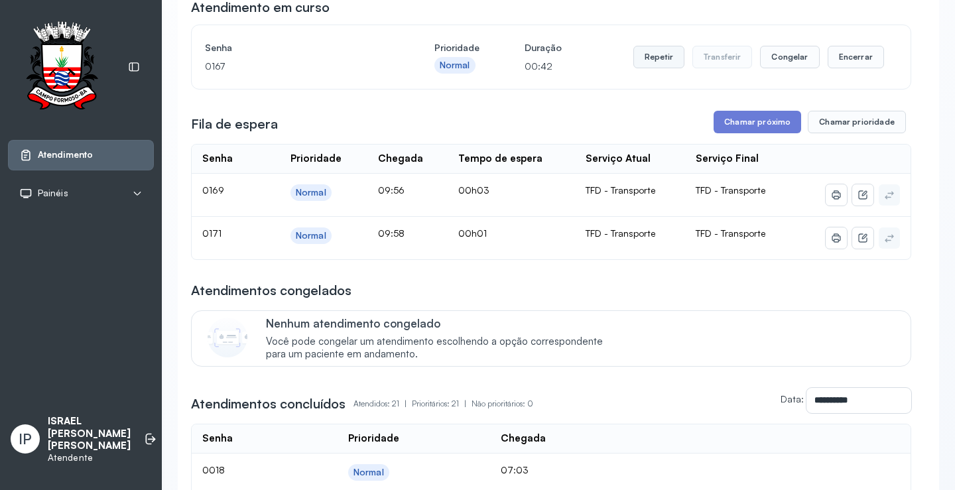
click at [662, 60] on button "Repetir" at bounding box center [659, 57] width 51 height 23
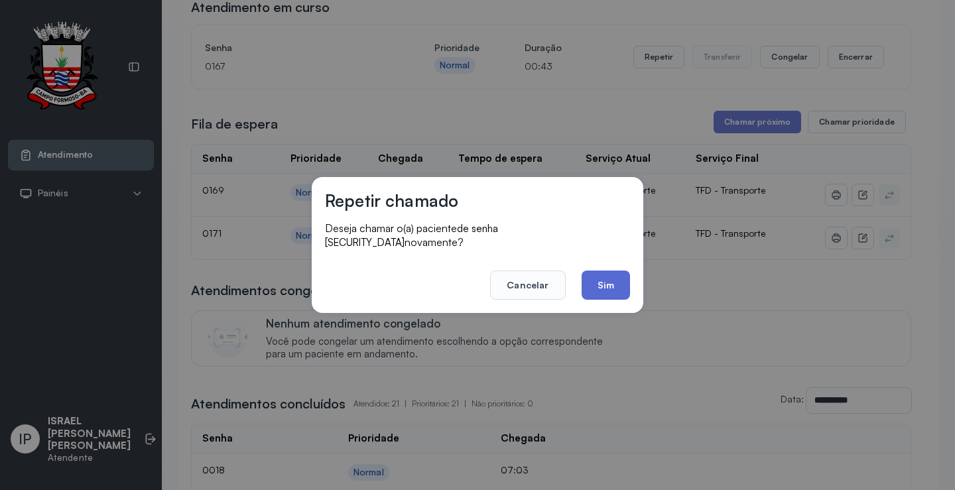
click at [610, 285] on button "Sim" at bounding box center [606, 285] width 48 height 29
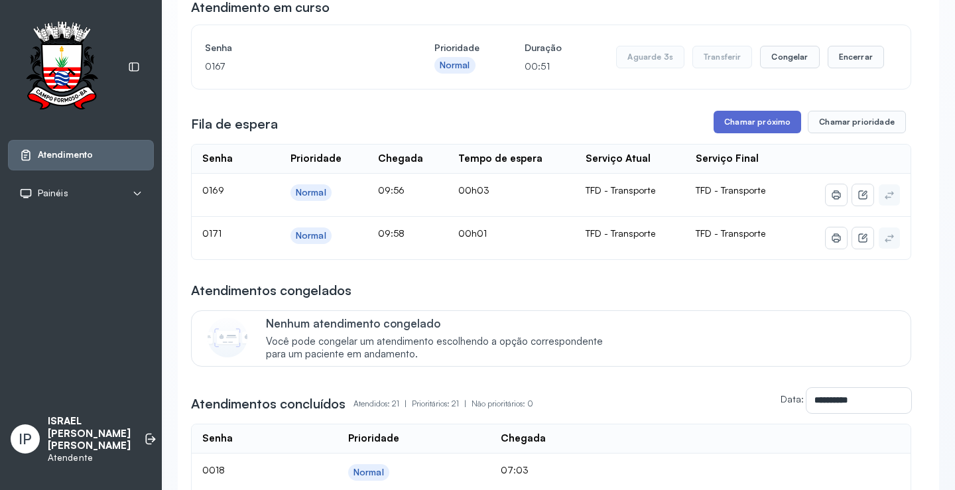
click at [768, 119] on button "Chamar próximo" at bounding box center [758, 122] width 88 height 23
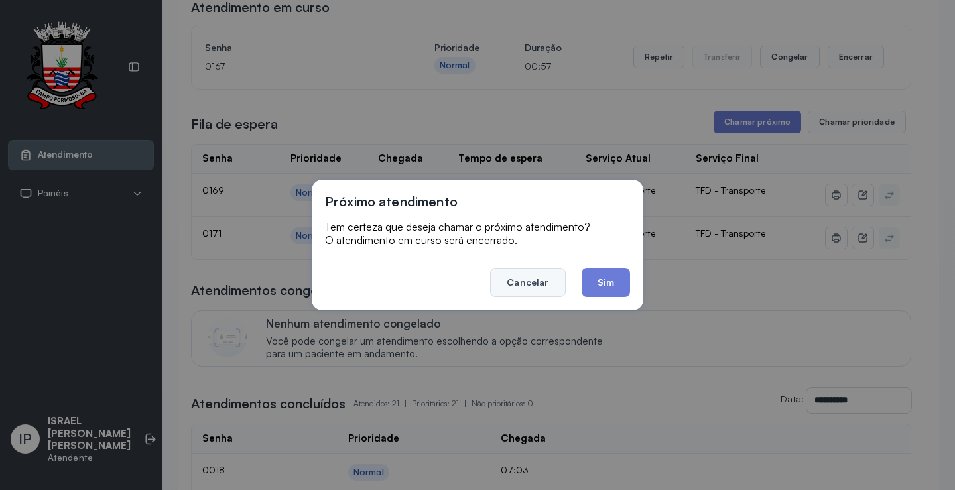
click at [527, 283] on button "Cancelar" at bounding box center [527, 282] width 75 height 29
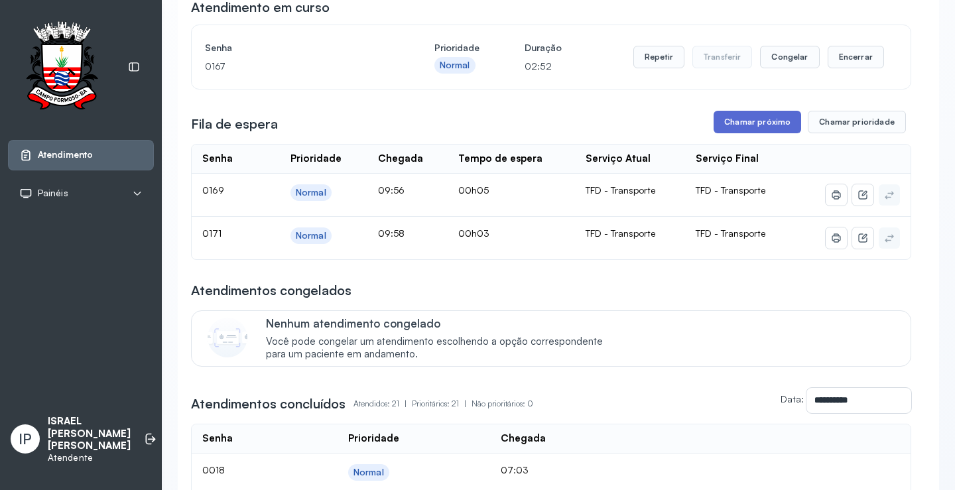
click at [732, 129] on button "Chamar próximo" at bounding box center [758, 122] width 88 height 23
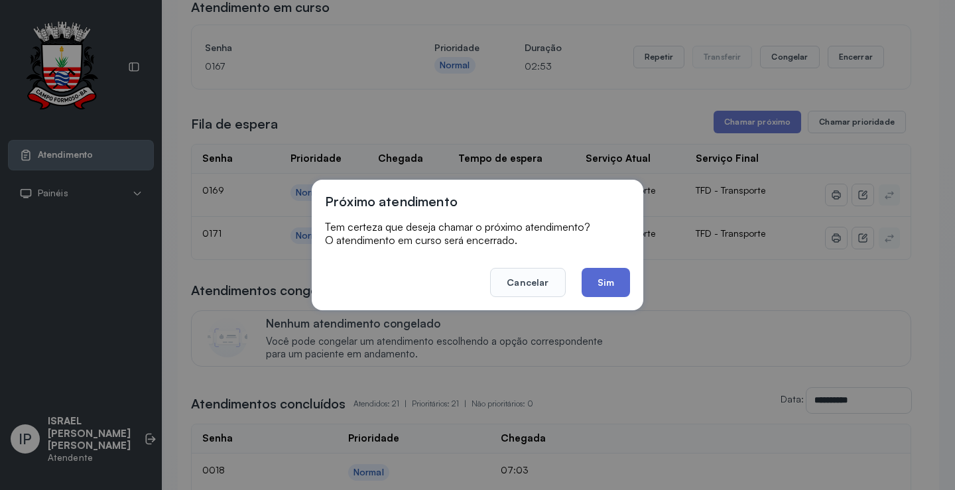
click at [603, 282] on button "Sim" at bounding box center [606, 282] width 48 height 29
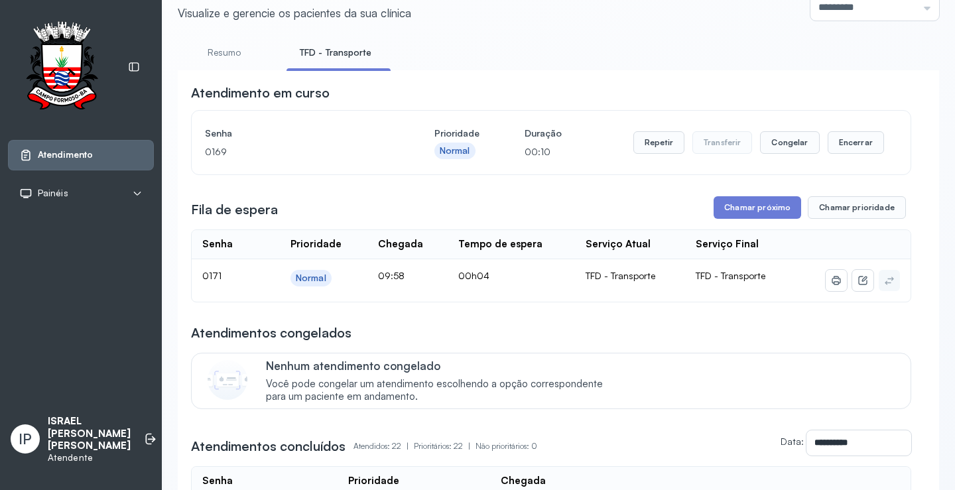
scroll to position [0, 0]
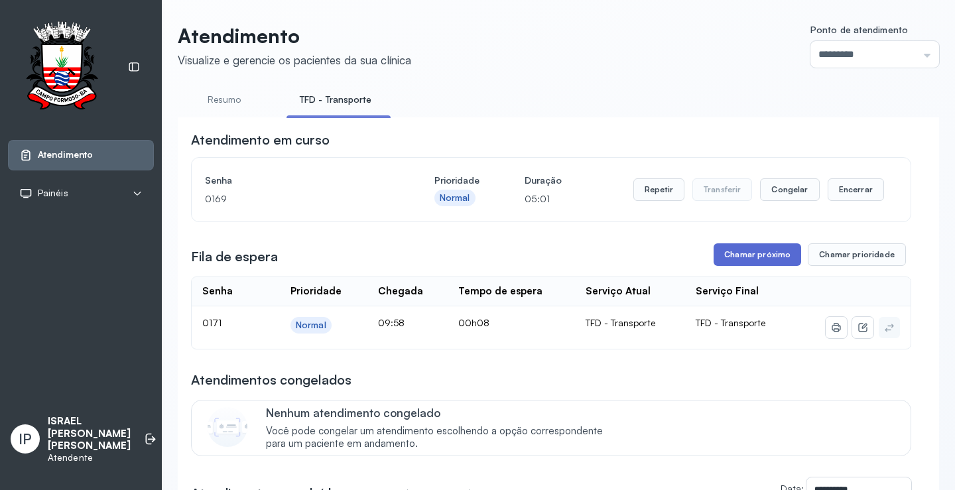
click at [723, 262] on button "Chamar próximo" at bounding box center [758, 254] width 88 height 23
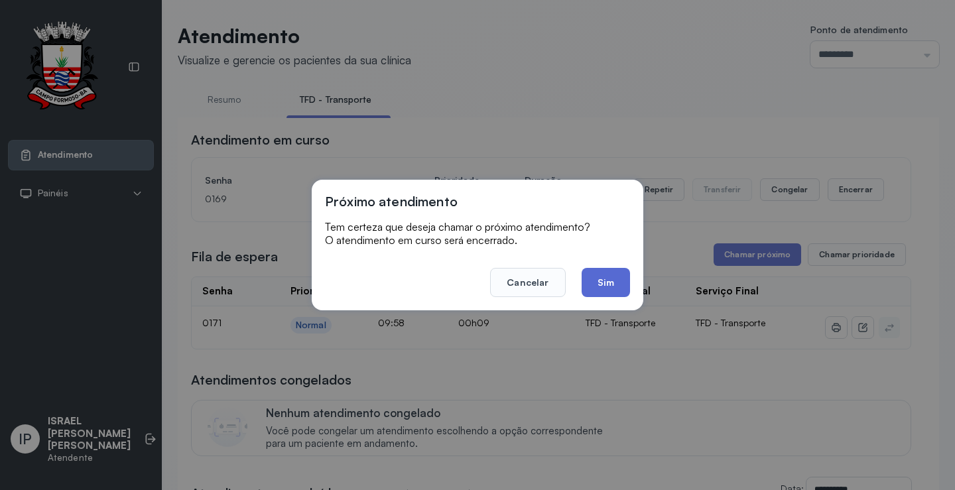
click at [613, 287] on button "Sim" at bounding box center [606, 282] width 48 height 29
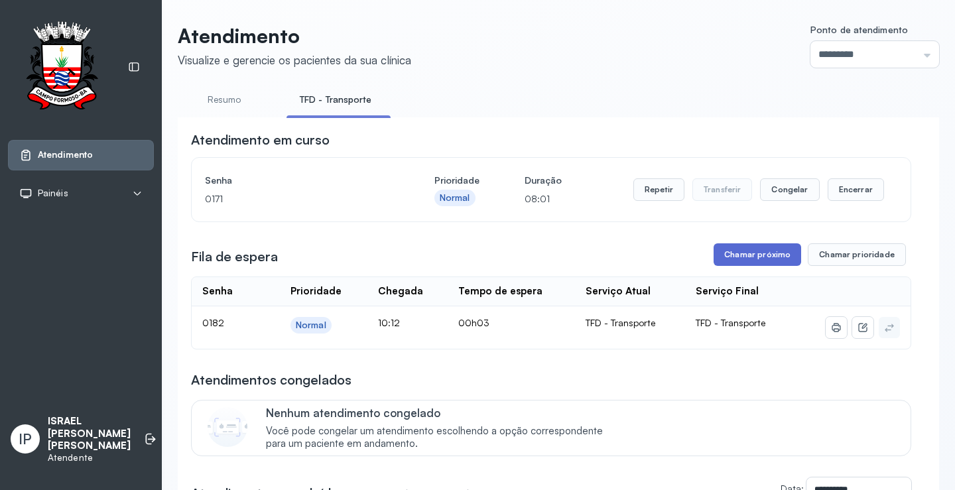
click at [740, 249] on button "Chamar próximo" at bounding box center [758, 254] width 88 height 23
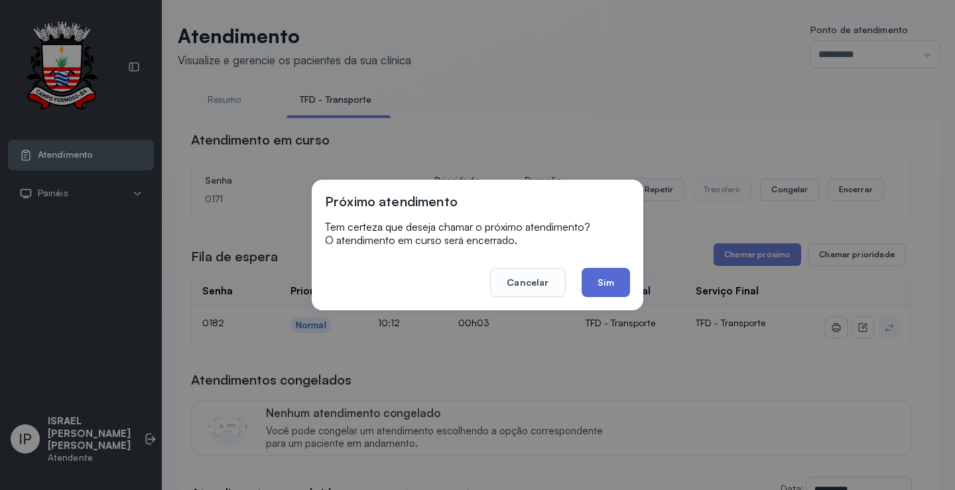
click at [608, 270] on button "Sim" at bounding box center [606, 282] width 48 height 29
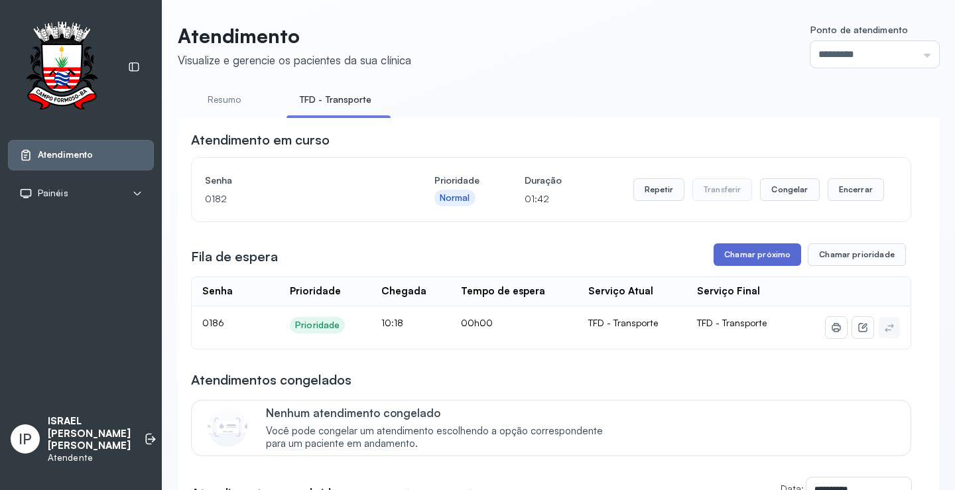
click at [741, 255] on button "Chamar próximo" at bounding box center [758, 254] width 88 height 23
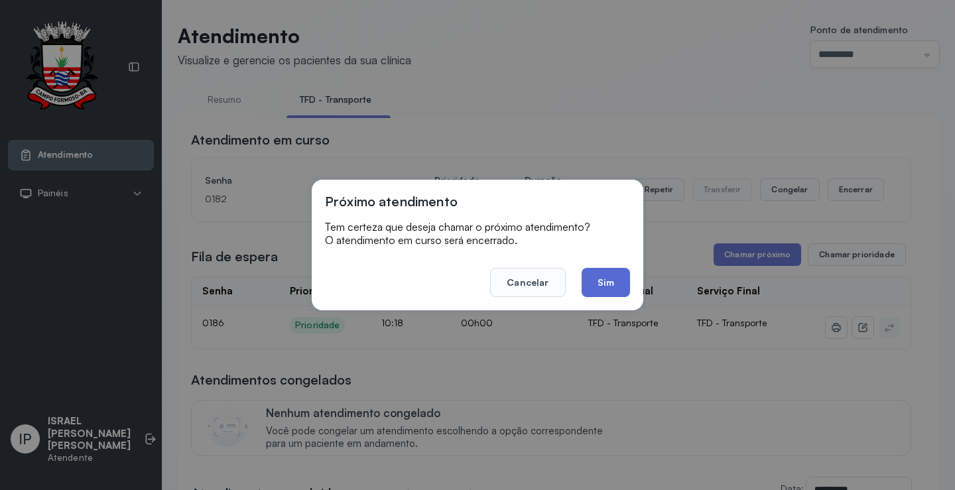
click at [600, 290] on button "Sim" at bounding box center [606, 282] width 48 height 29
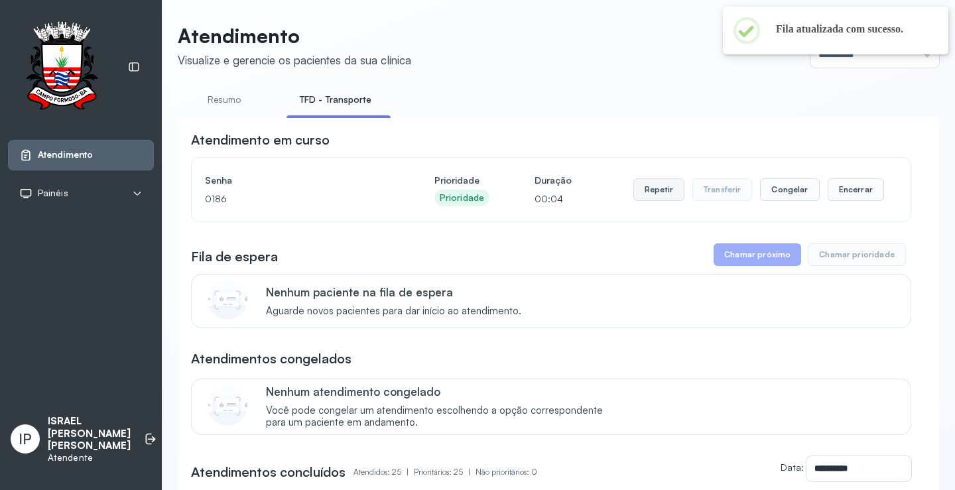
click at [653, 200] on button "Repetir" at bounding box center [659, 189] width 51 height 23
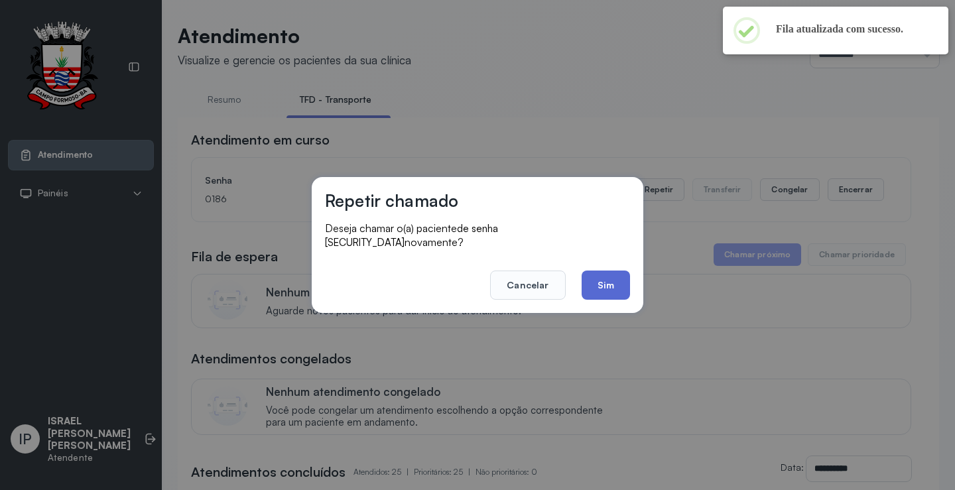
click at [589, 281] on button "Sim" at bounding box center [606, 285] width 48 height 29
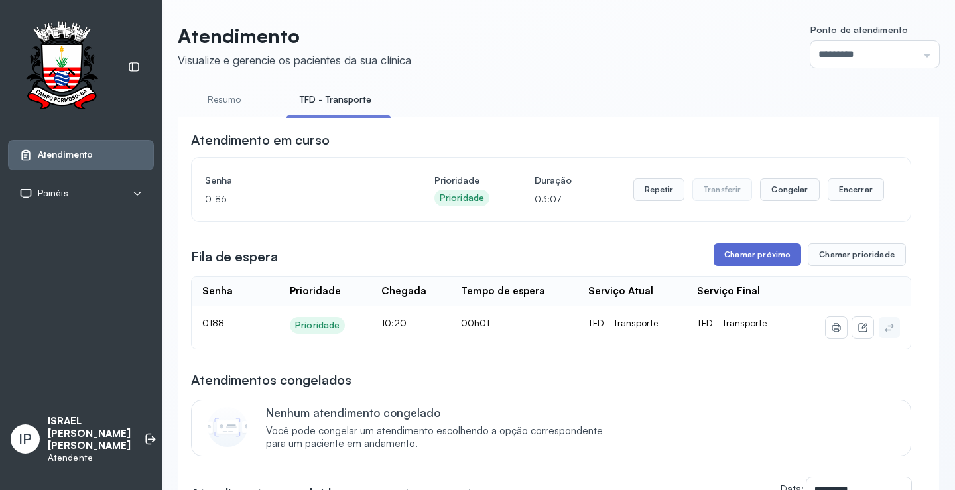
click at [745, 253] on button "Chamar próximo" at bounding box center [758, 254] width 88 height 23
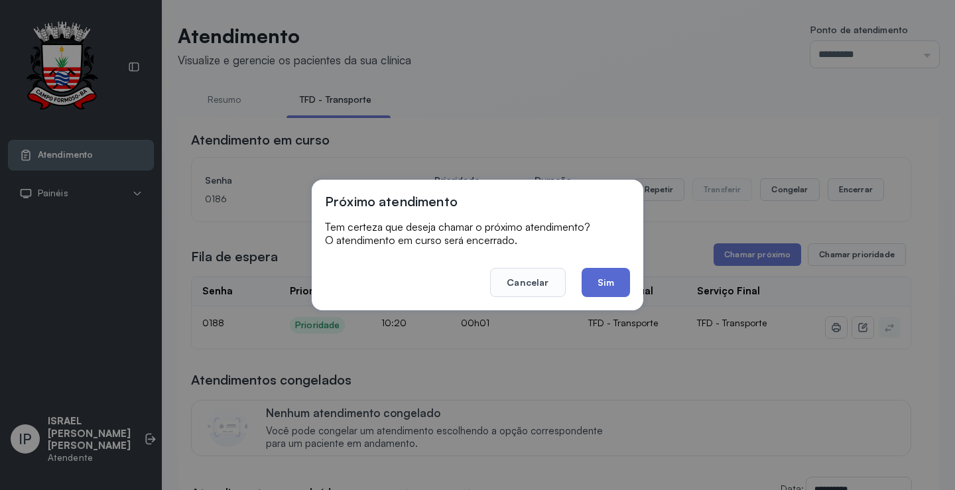
click at [603, 279] on button "Sim" at bounding box center [606, 282] width 48 height 29
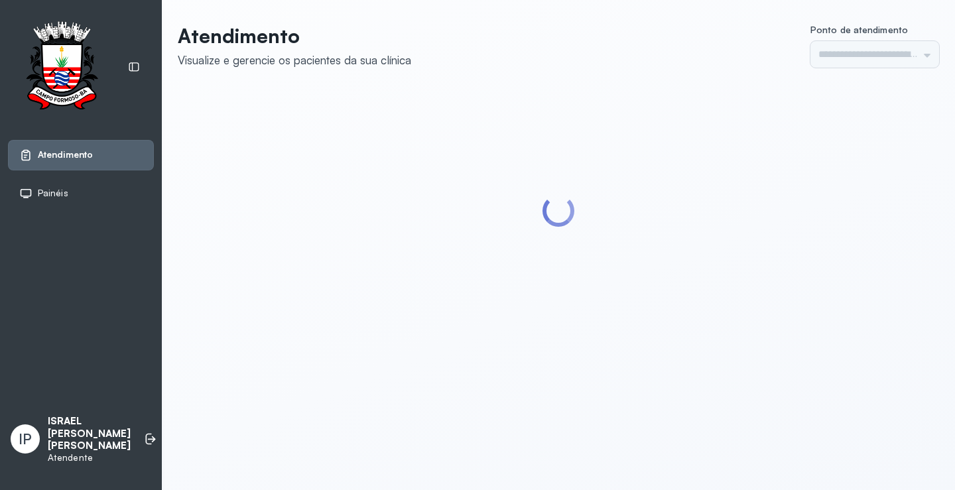
type input "*********"
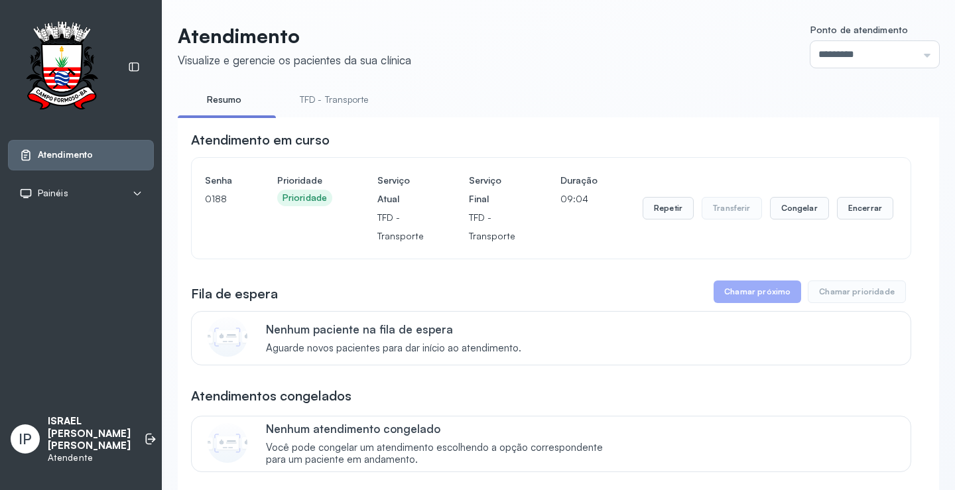
click at [302, 100] on link "TFD - Transporte" at bounding box center [335, 100] width 96 height 22
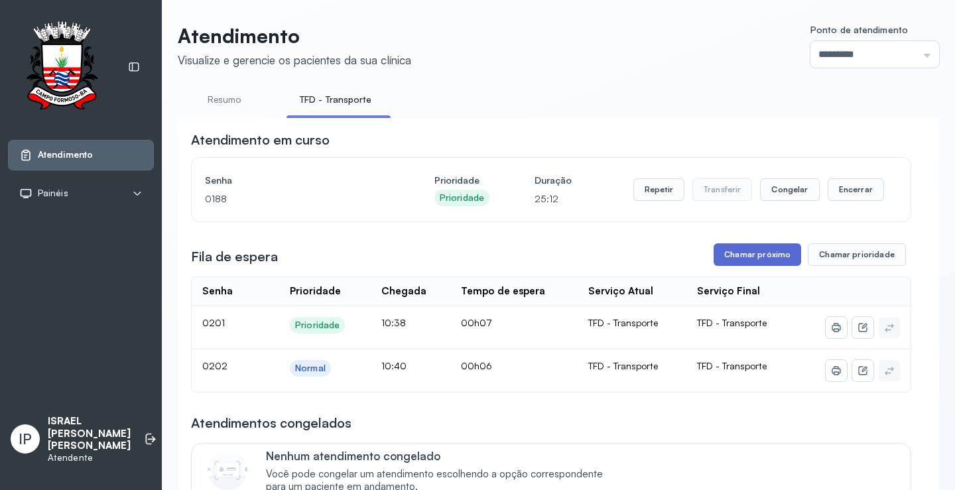
click at [714, 257] on button "Chamar próximo" at bounding box center [758, 254] width 88 height 23
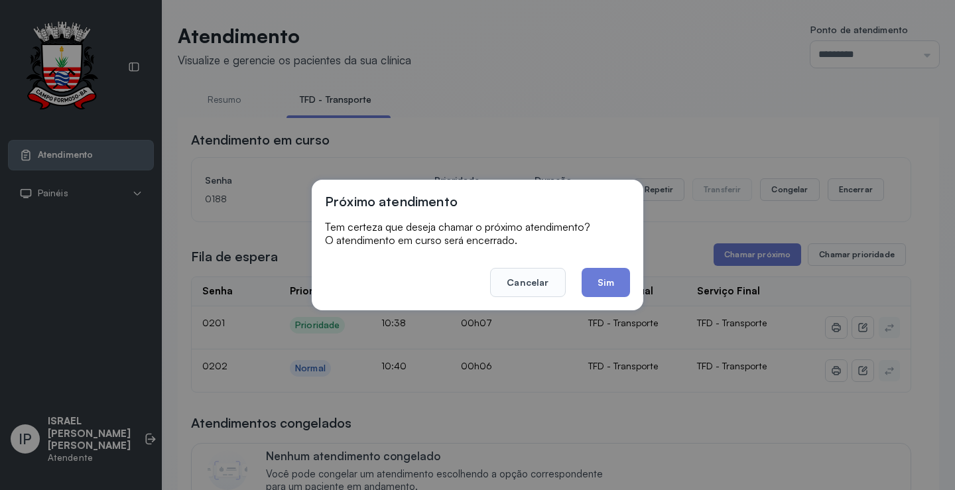
click at [613, 265] on footer "Cancelar Sim" at bounding box center [477, 273] width 305 height 48
click at [614, 280] on button "Sim" at bounding box center [606, 282] width 48 height 29
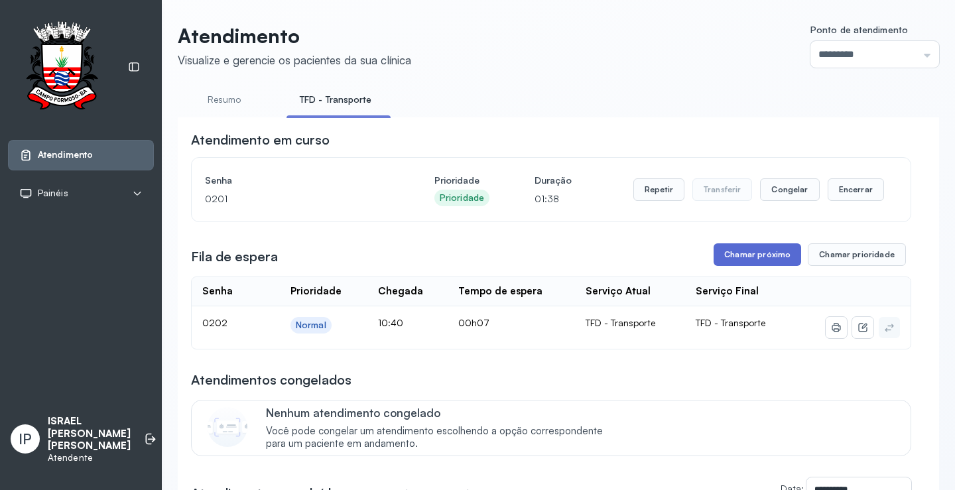
drag, startPoint x: 740, startPoint y: 242, endPoint x: 742, endPoint y: 252, distance: 10.3
click at [744, 253] on button "Chamar próximo" at bounding box center [758, 254] width 88 height 23
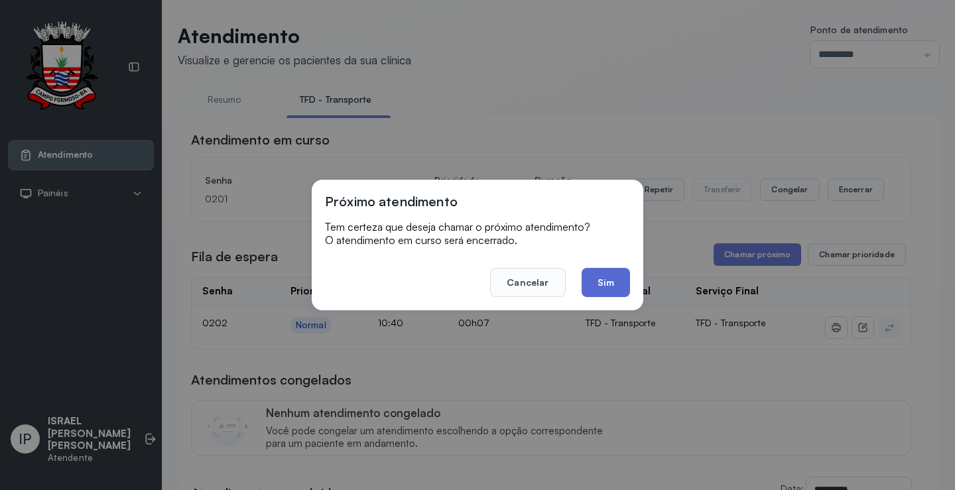
click at [624, 282] on button "Sim" at bounding box center [606, 282] width 48 height 29
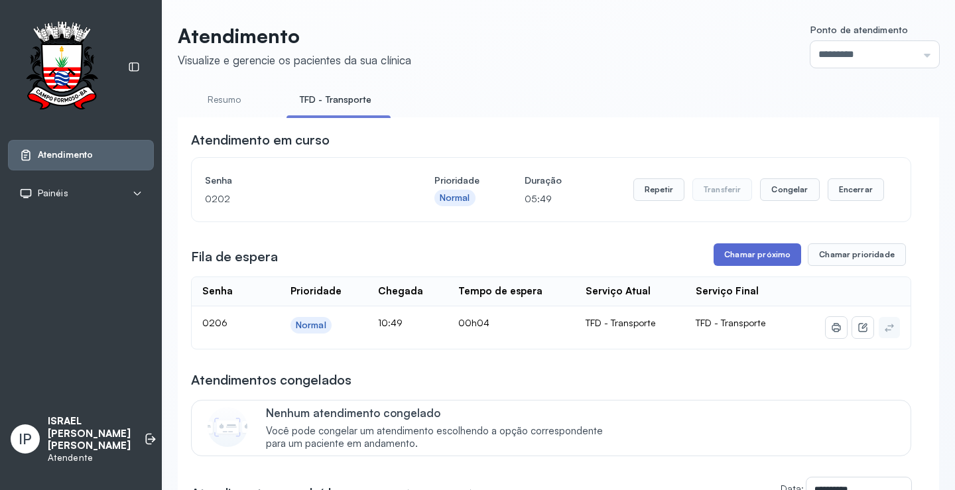
click at [748, 257] on button "Chamar próximo" at bounding box center [758, 254] width 88 height 23
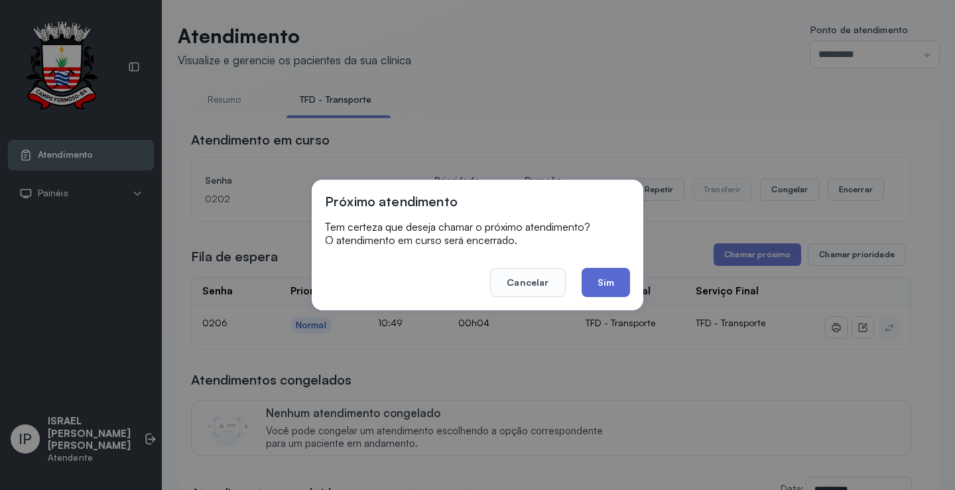
click at [608, 293] on button "Sim" at bounding box center [606, 282] width 48 height 29
